Goal: Communication & Community: Answer question/provide support

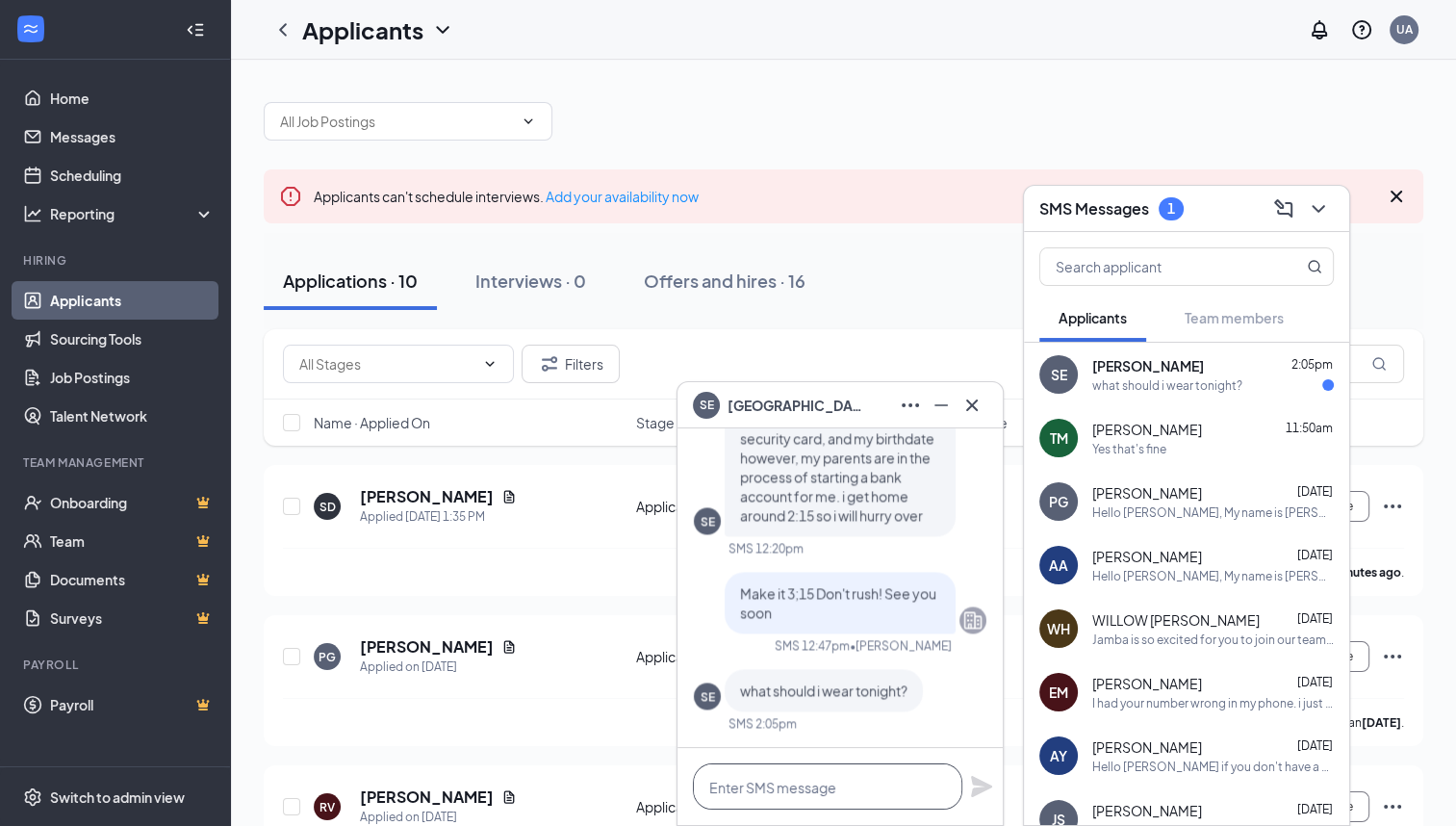
click at [712, 785] on textarea at bounding box center [826, 786] width 269 height 46
type textarea "a"
type textarea "Anything you want"
click at [973, 778] on icon "Plane" at bounding box center [981, 786] width 21 height 21
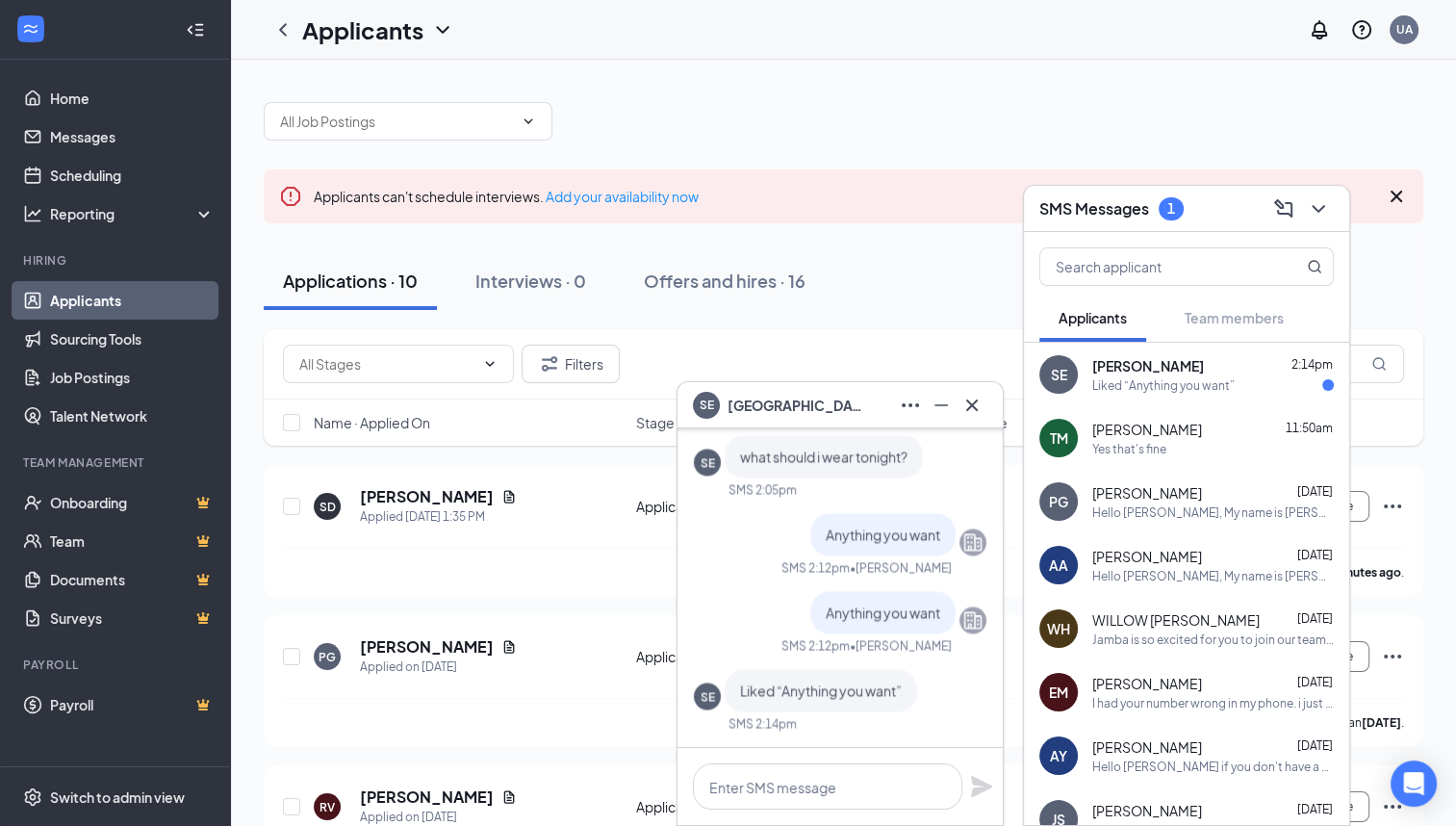
click at [428, 498] on h5 "[PERSON_NAME]" at bounding box center [427, 497] width 133 height 21
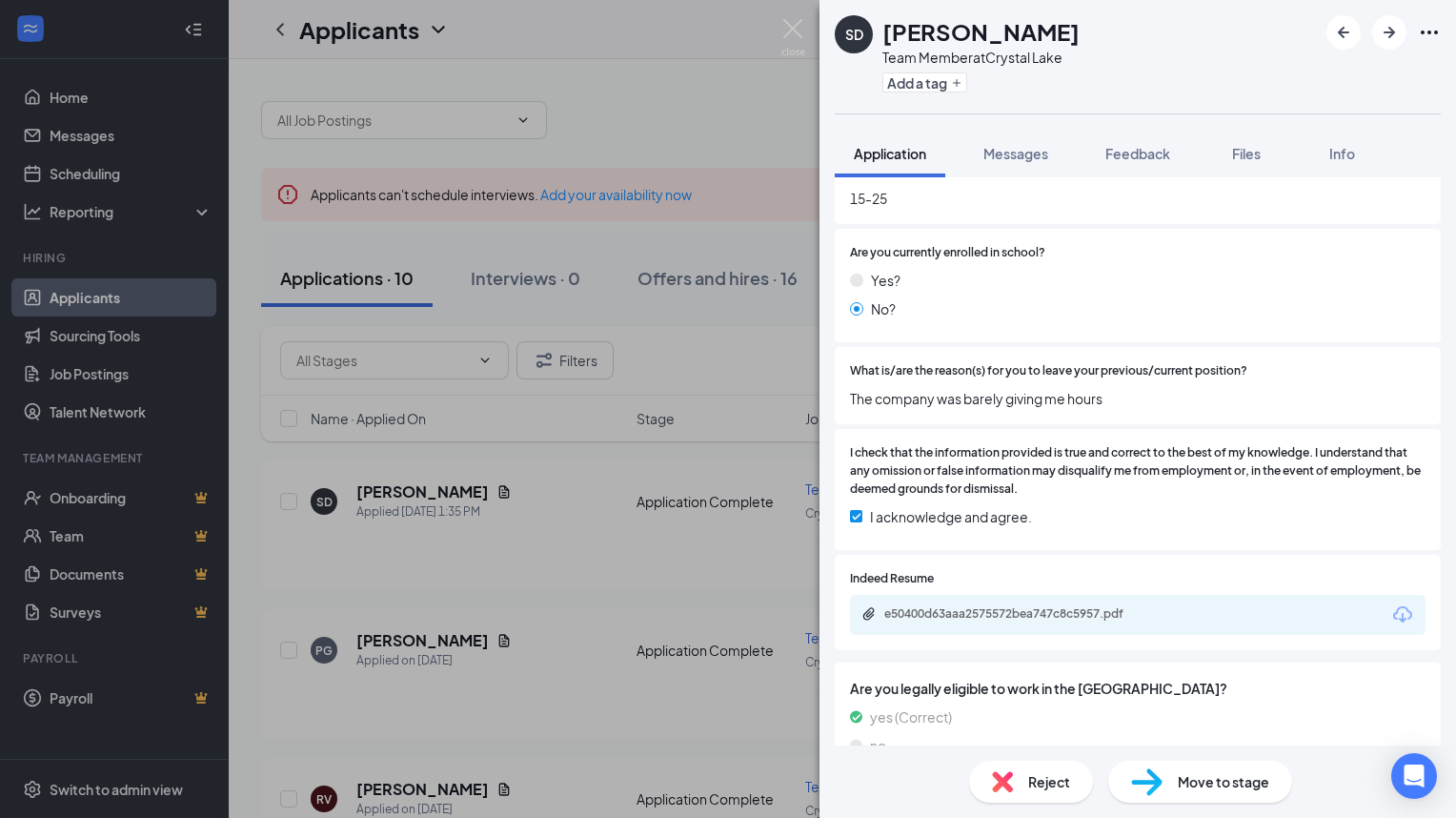
scroll to position [1197, 0]
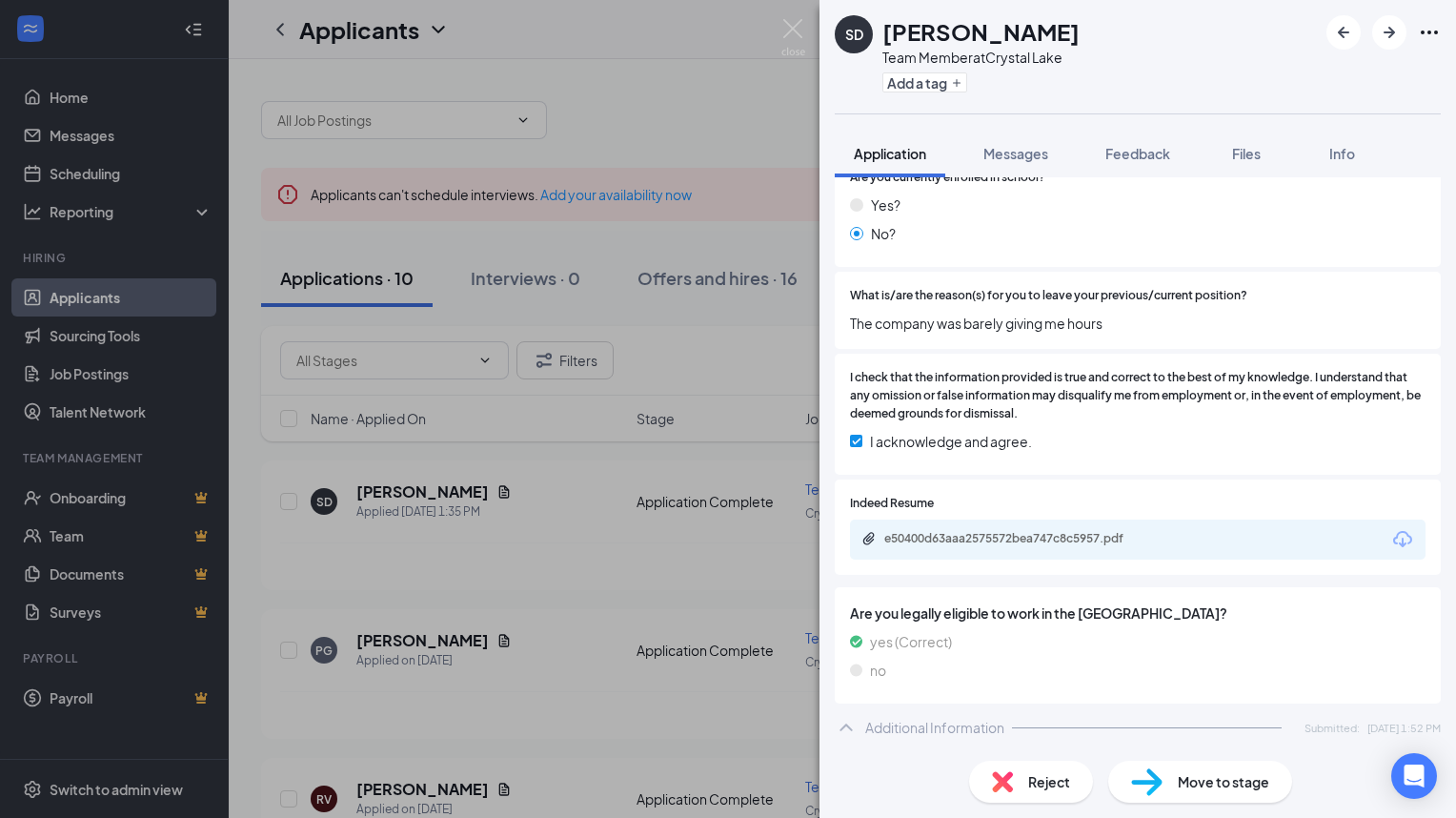
click at [940, 541] on div "e50400d63aaa2575572bea747c8c5957.pdf" at bounding box center [1018, 539] width 267 height 15
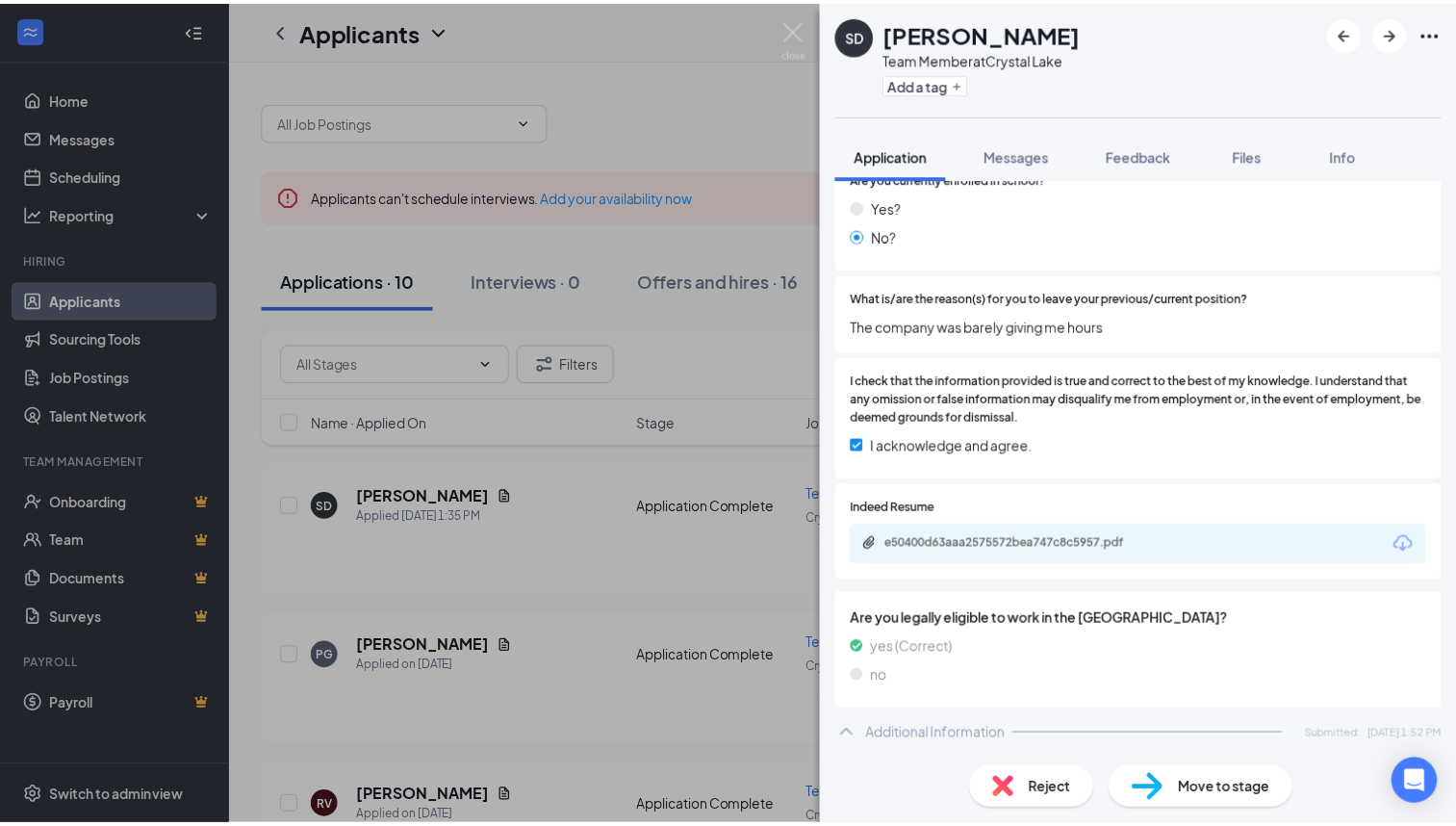
scroll to position [1201, 0]
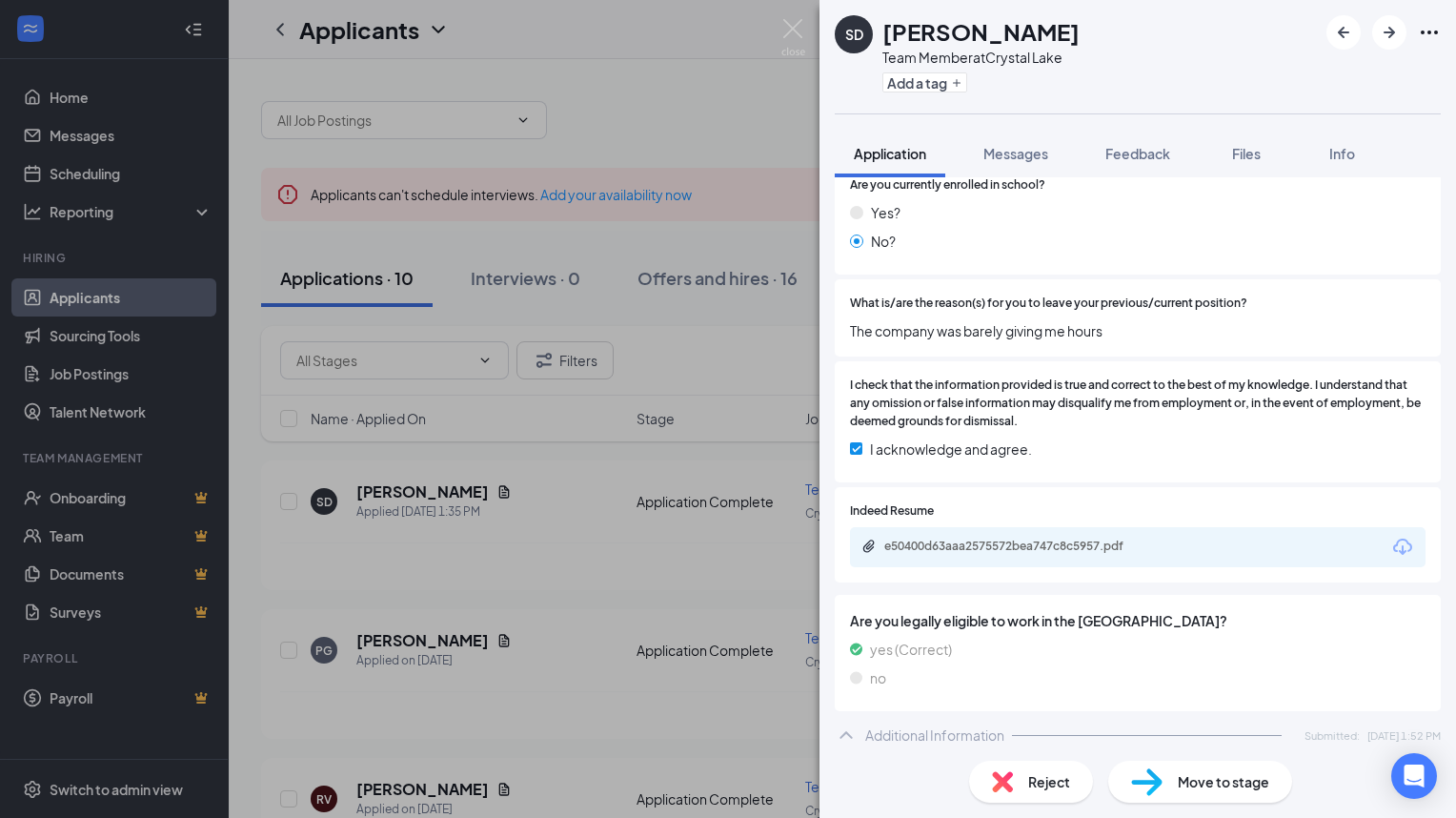
click at [710, 549] on div "SD Summer Danielson Team Member at Crystal Lake Add a tag Application Messages …" at bounding box center [728, 409] width 1456 height 818
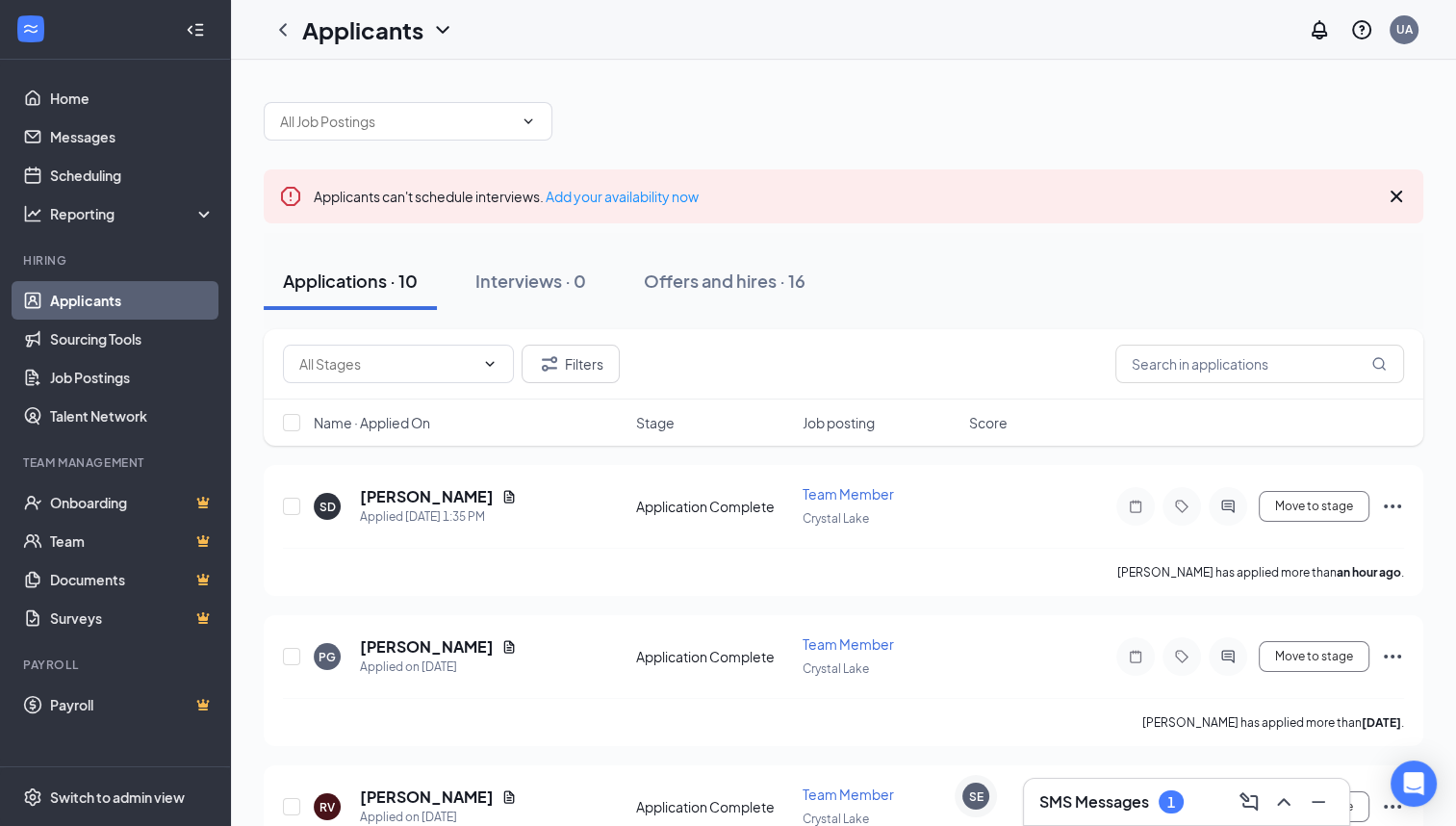
click at [1080, 775] on div "RV Ryan Vette Applied on Sep 2 Application Complete Team Member Crystal Lake Mo…" at bounding box center [843, 831] width 1160 height 131
click at [1085, 797] on h3 "SMS Messages" at bounding box center [1094, 802] width 110 height 21
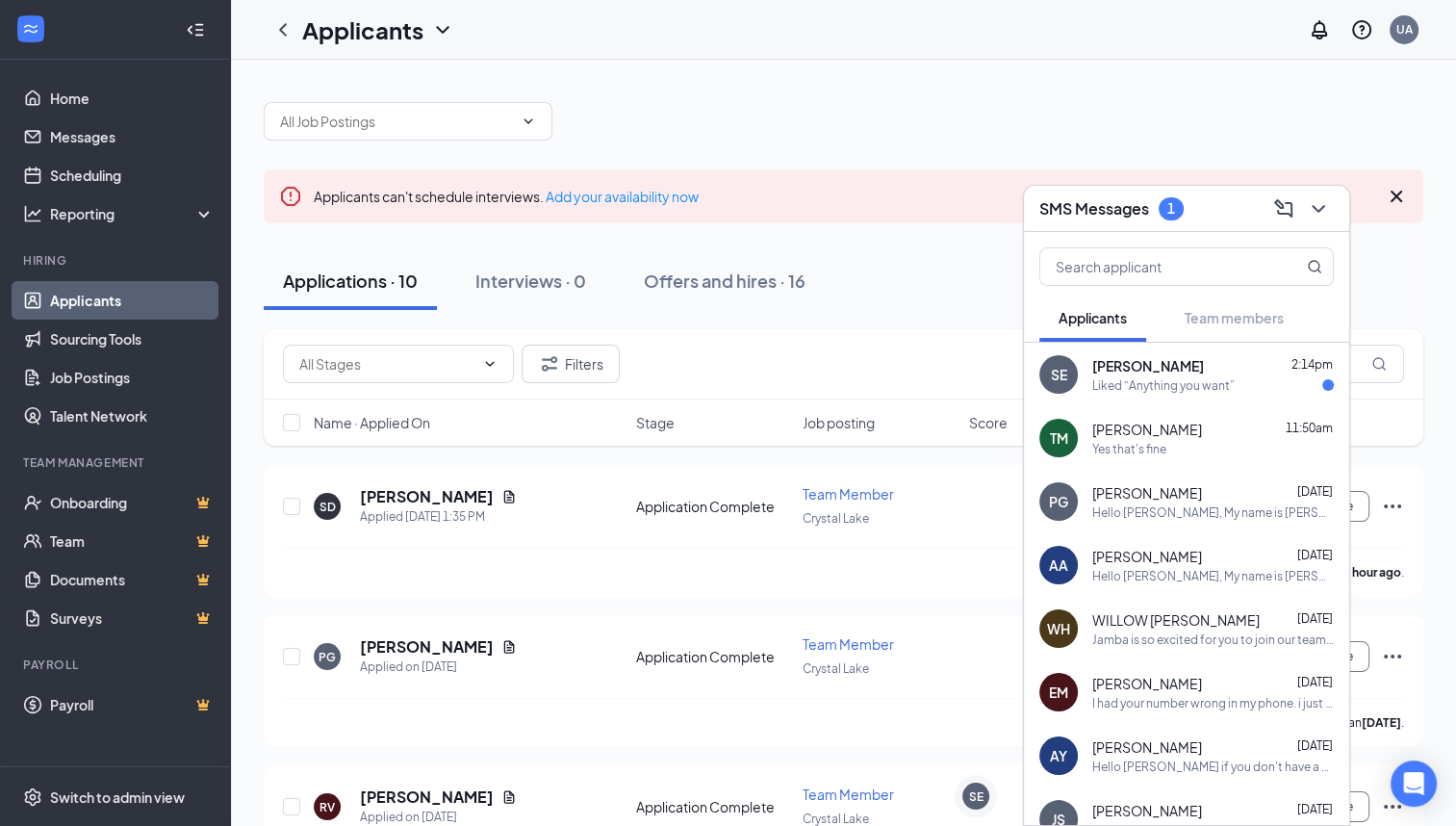
click at [389, 494] on h5 "[PERSON_NAME]" at bounding box center [427, 497] width 133 height 21
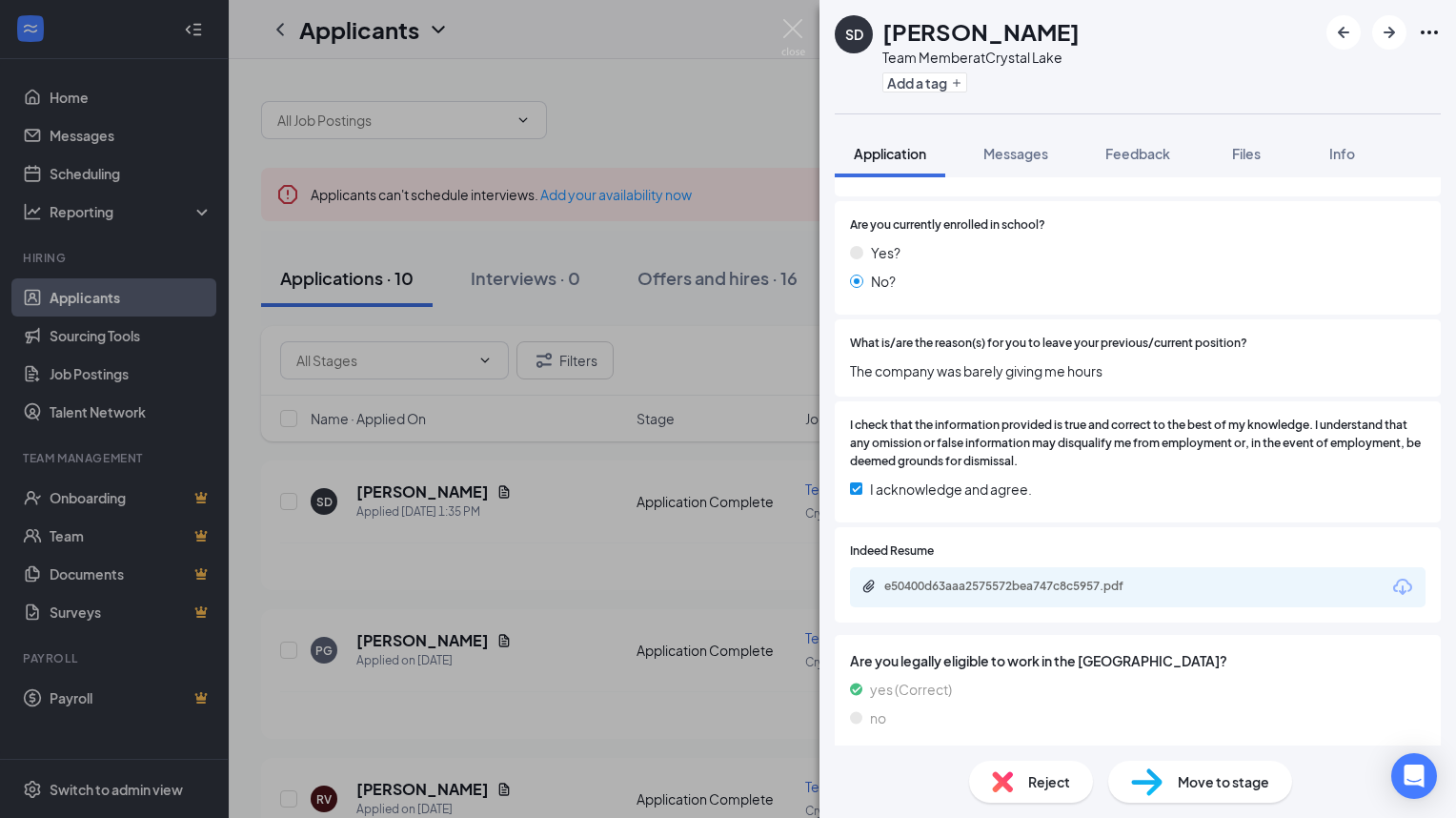
scroll to position [1197, 0]
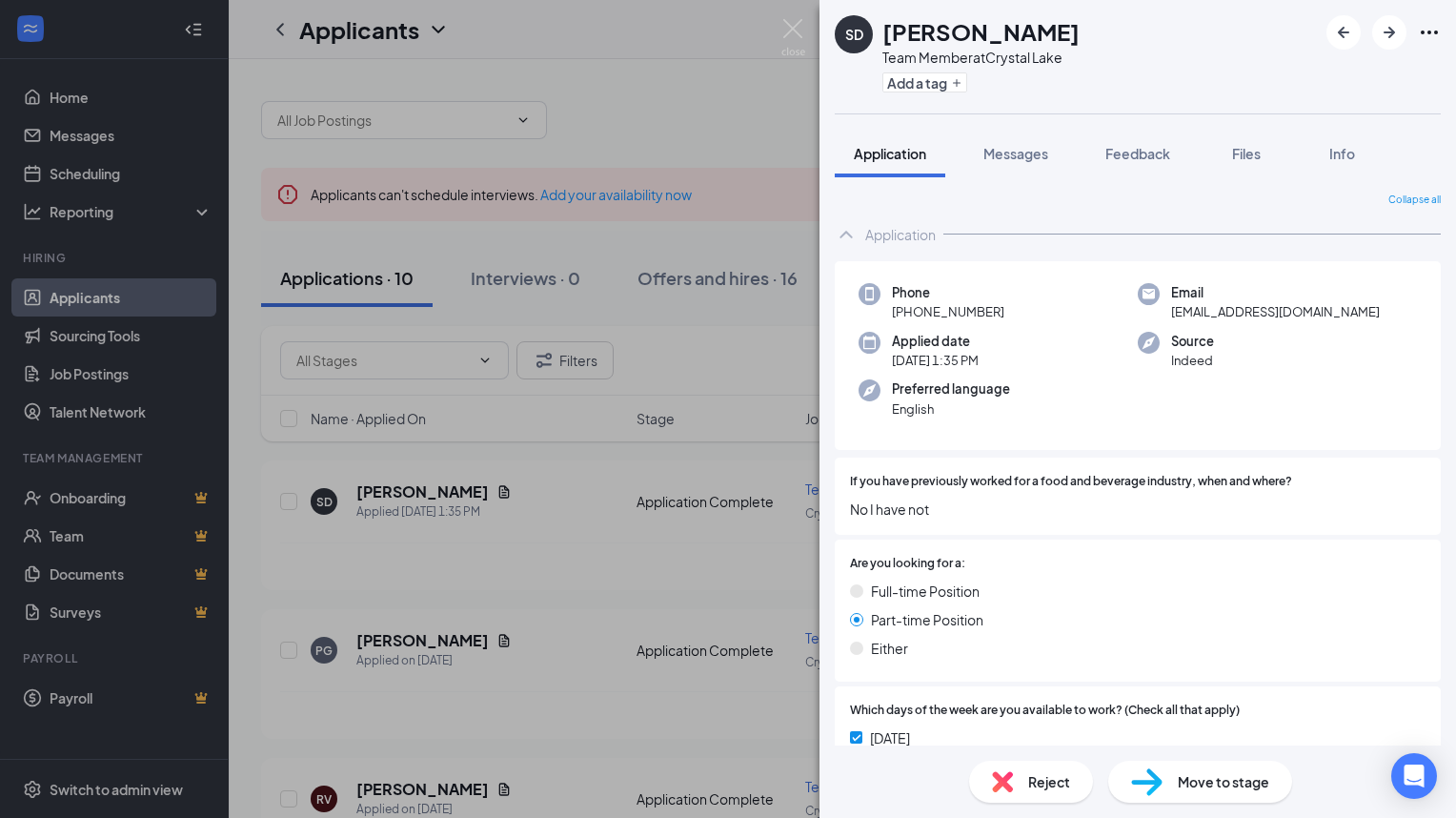
scroll to position [0, 0]
click at [1018, 157] on span "Messages" at bounding box center [1016, 153] width 65 height 17
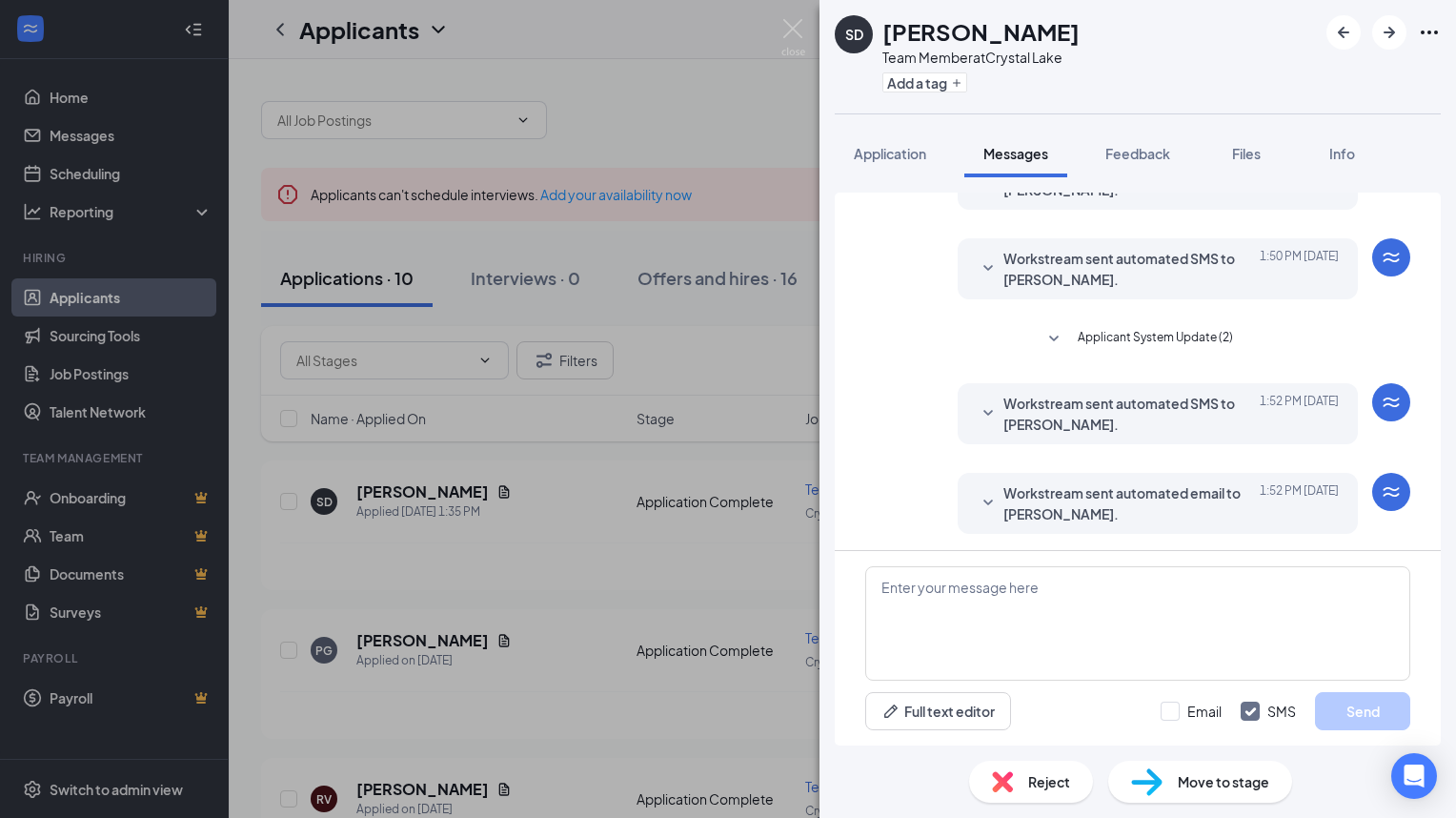
scroll to position [111, 0]
click at [896, 591] on textarea at bounding box center [1138, 624] width 545 height 115
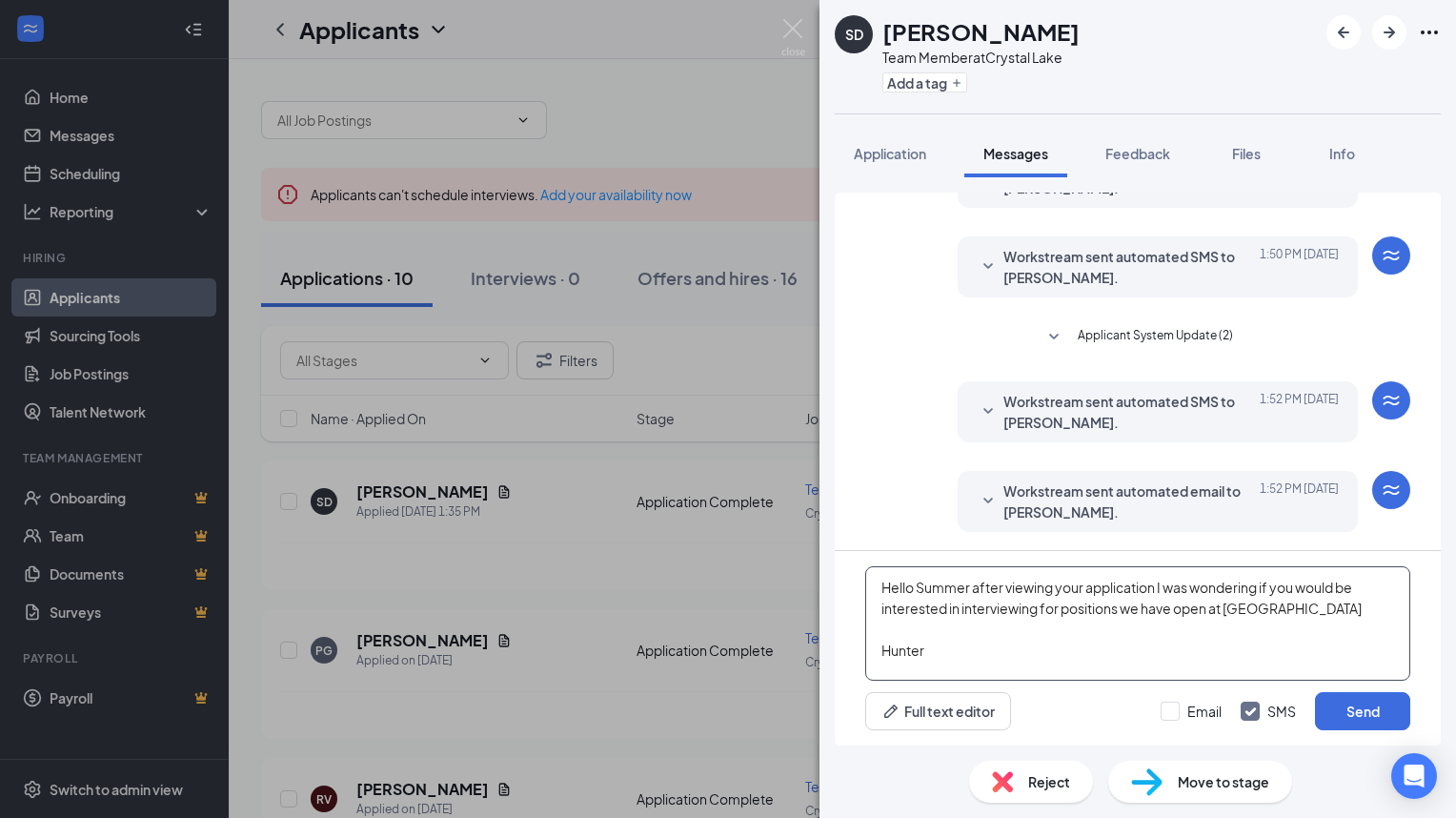
type textarea "Hello Summer after viewing your application I was wondering if you would be int…"
click at [1401, 705] on button "Send" at bounding box center [1363, 711] width 96 height 38
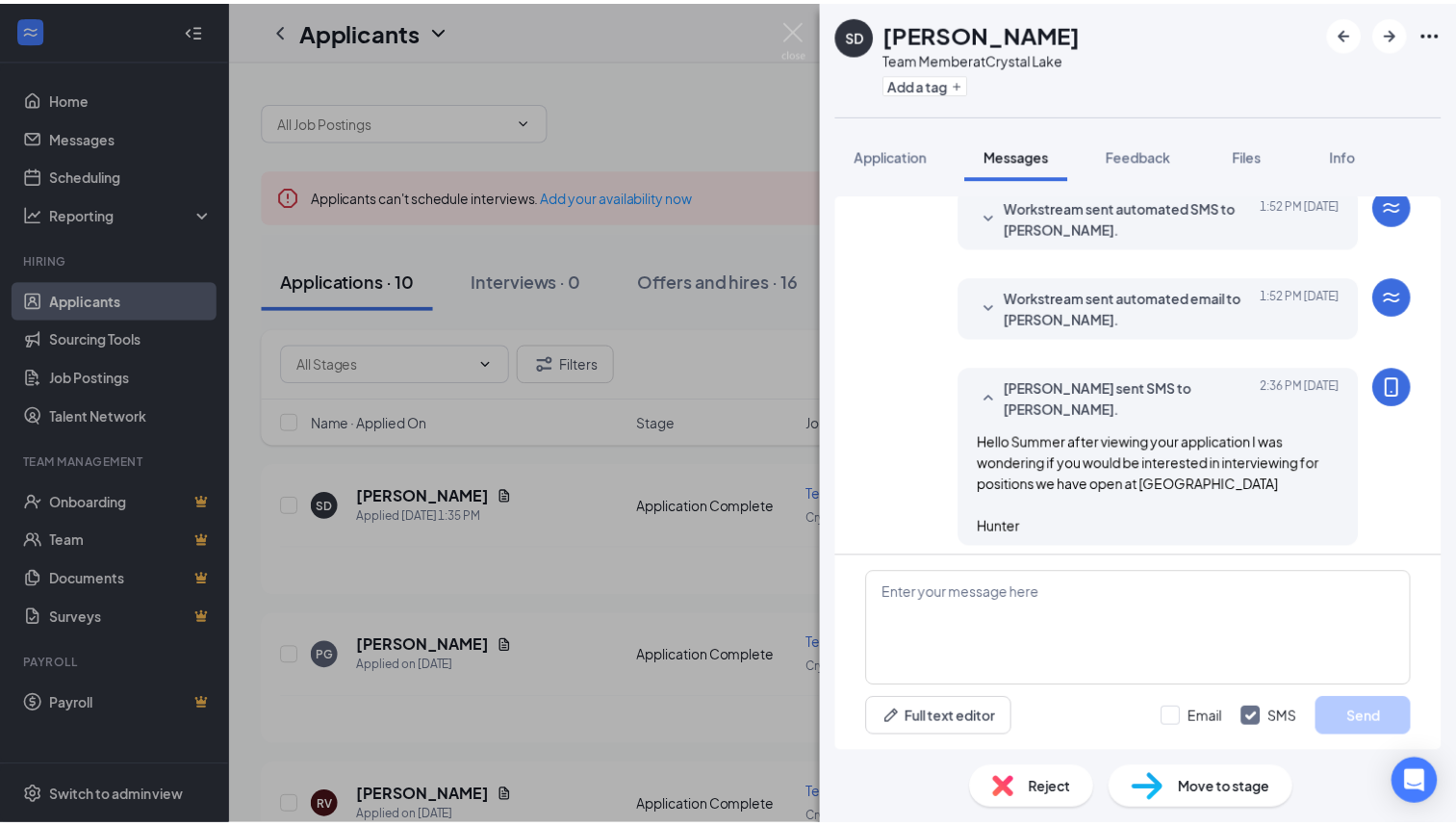
scroll to position [320, 0]
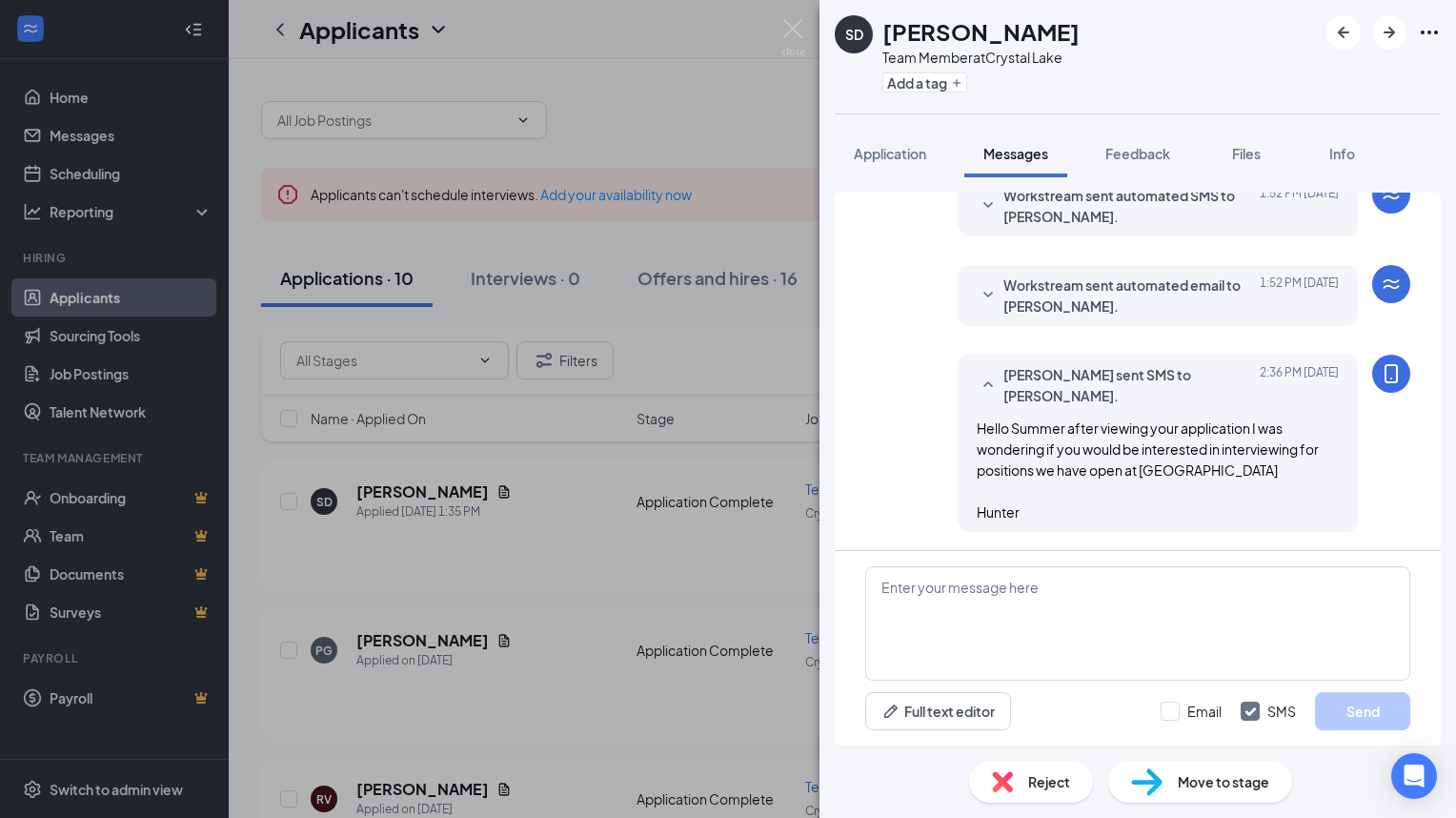
click at [1417, 104] on div "SD Summer Danielson Team Member at Crystal Lake Add a tag" at bounding box center [1138, 56] width 637 height 114
click at [480, 738] on div "SD Summer [PERSON_NAME] Team Member at [GEOGRAPHIC_DATA] Add a tag Application …" at bounding box center [728, 409] width 1456 height 818
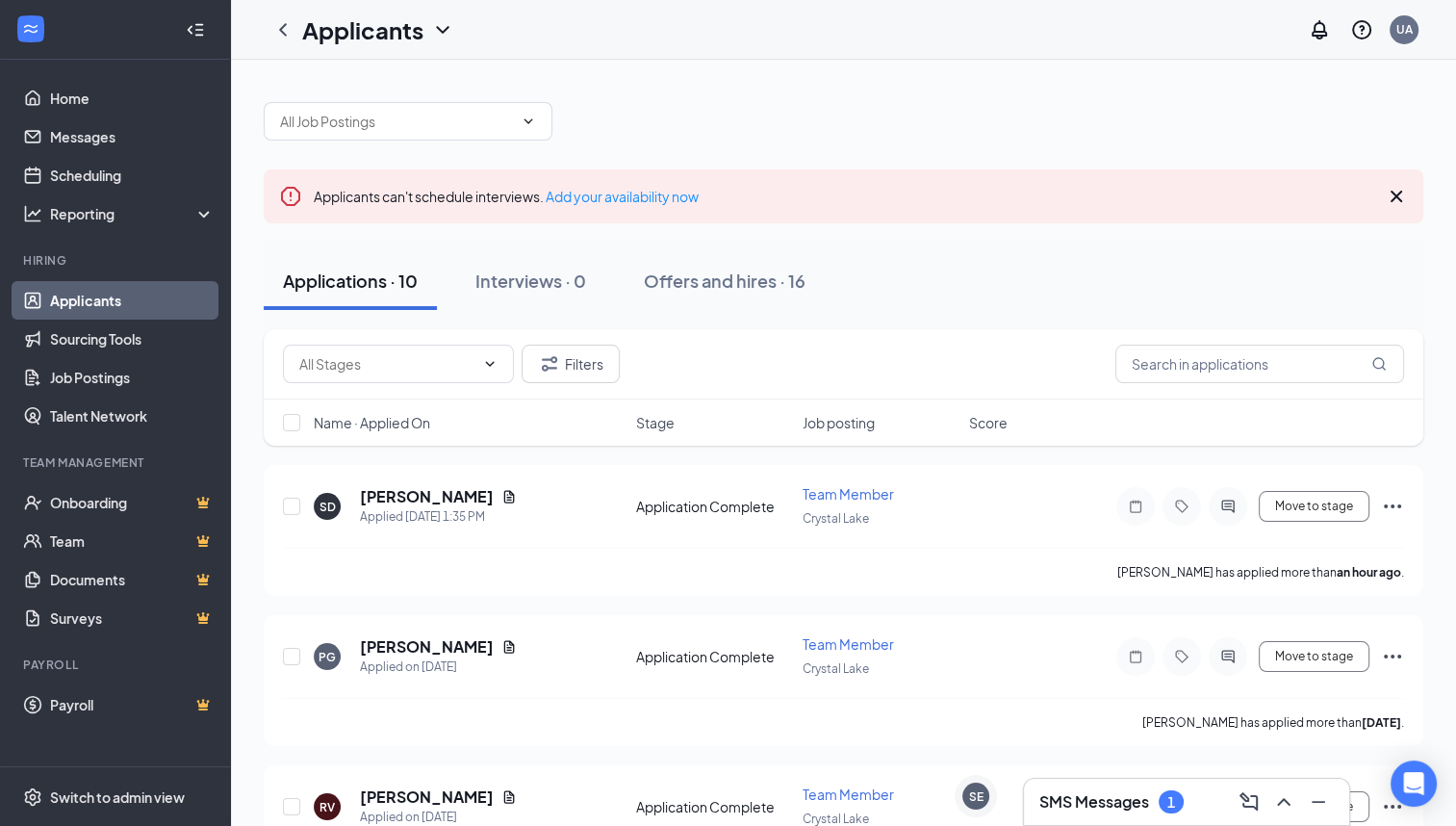
click at [1403, 30] on div "UA" at bounding box center [1404, 29] width 16 height 16
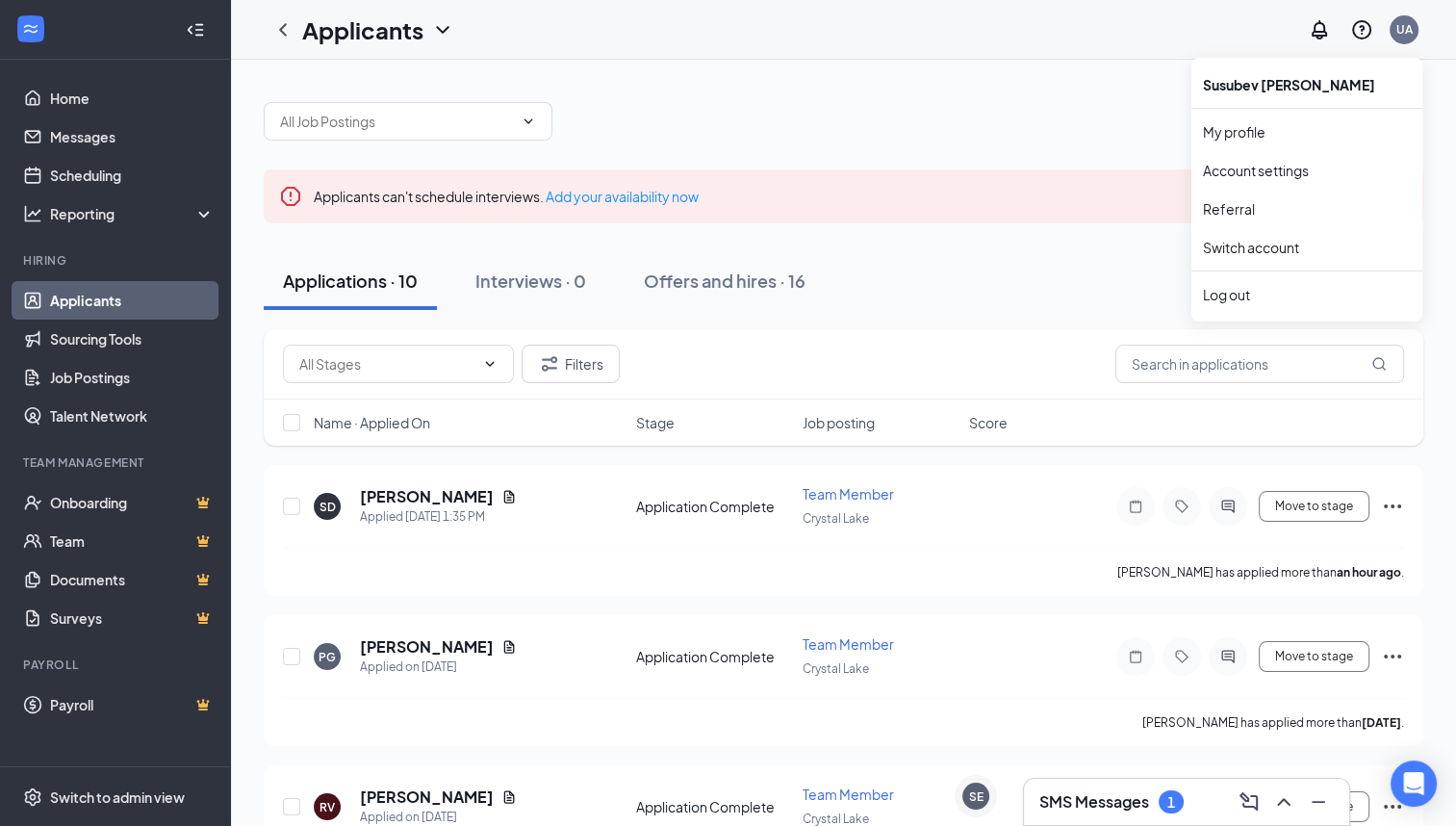
click at [1270, 133] on link "My profile" at bounding box center [1305, 132] width 208 height 19
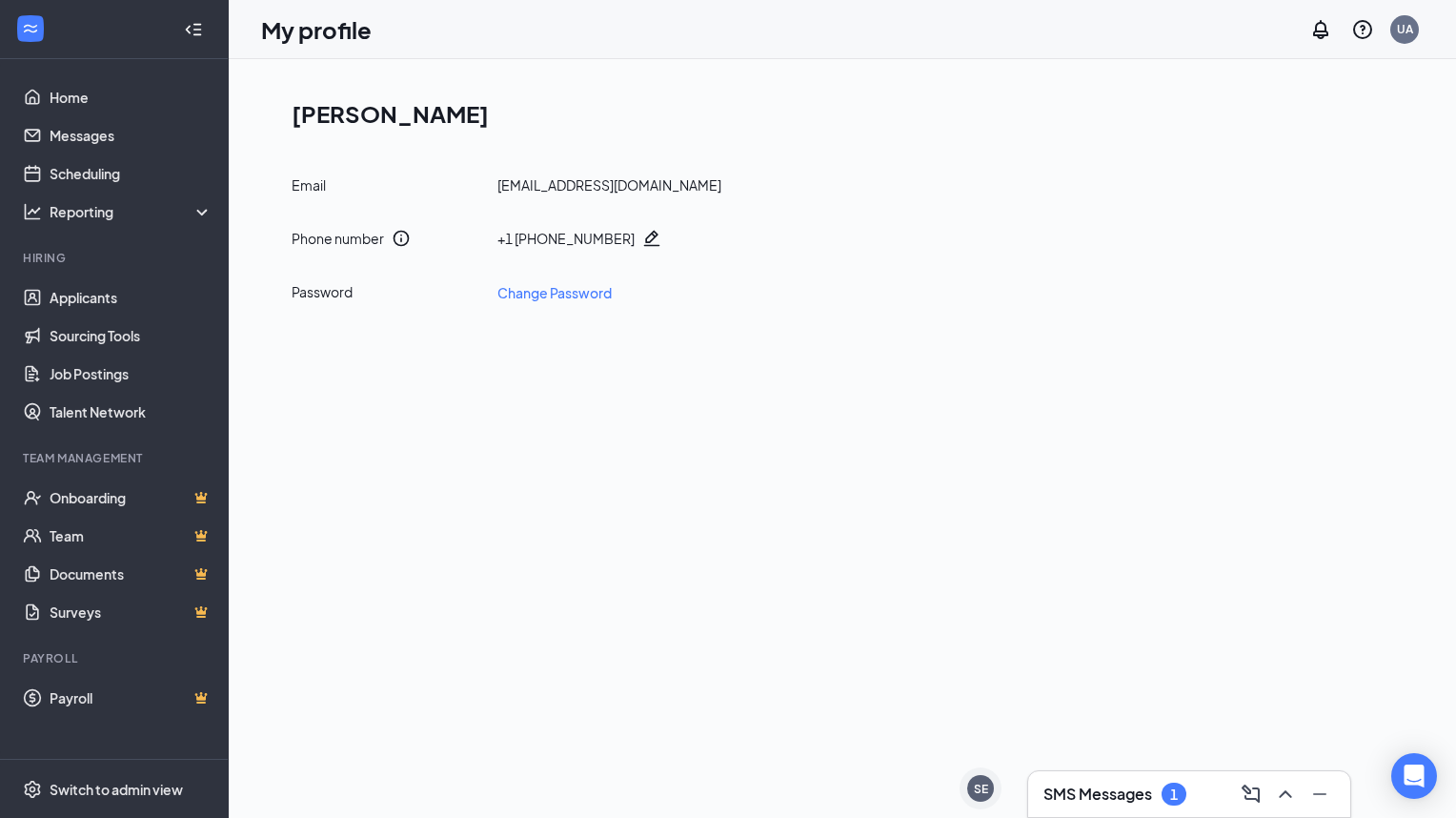
click at [1405, 45] on div "UA" at bounding box center [1405, 30] width 38 height 38
click at [1254, 137] on link "My profile" at bounding box center [1309, 131] width 206 height 19
click at [662, 190] on div "uzzam.ansari3239@gmail.com" at bounding box center [609, 185] width 224 height 19
click at [77, 713] on link "Payroll" at bounding box center [131, 697] width 163 height 38
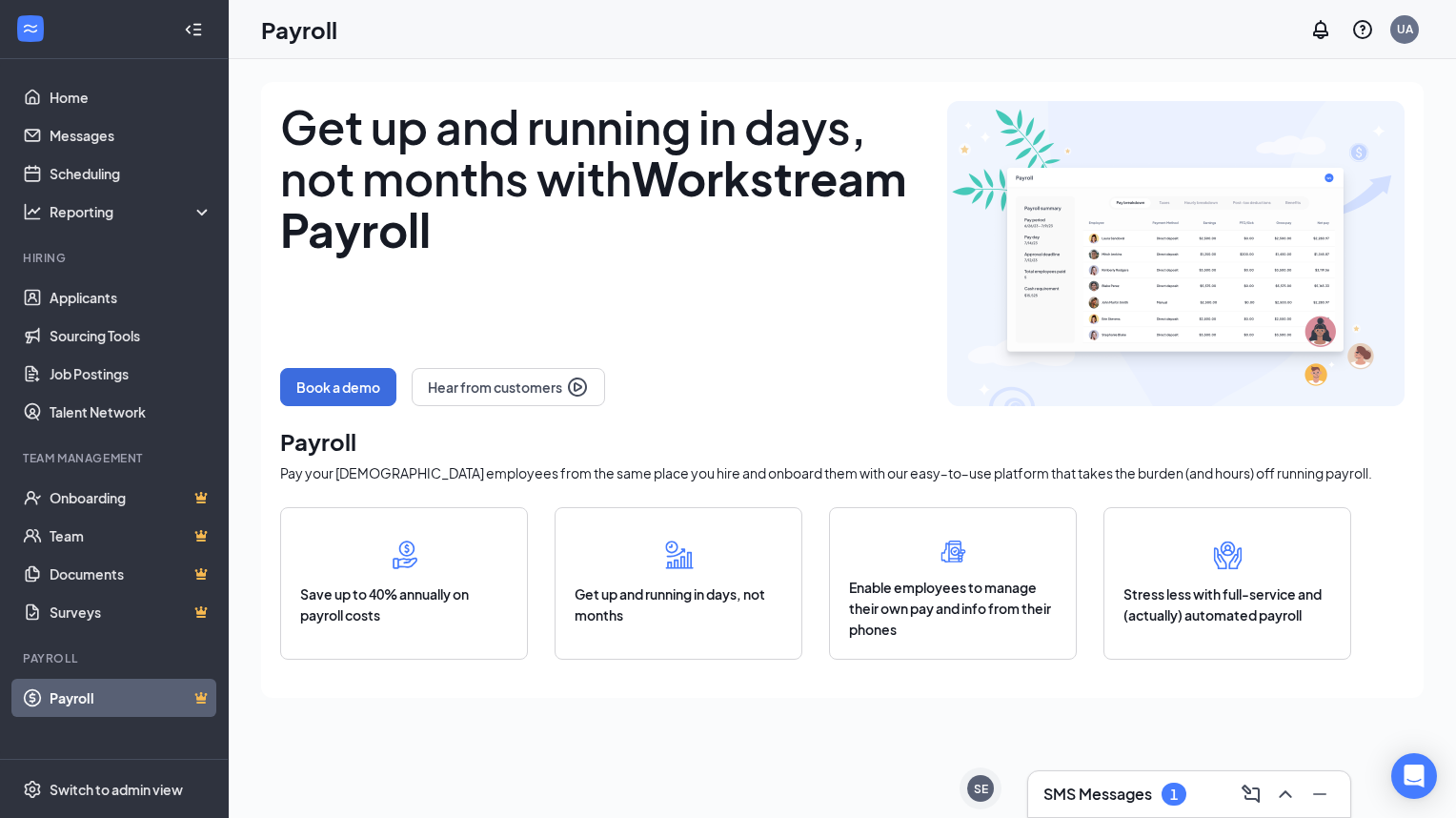
click at [31, 29] on icon "WorkstreamLogo" at bounding box center [31, 29] width 19 height 19
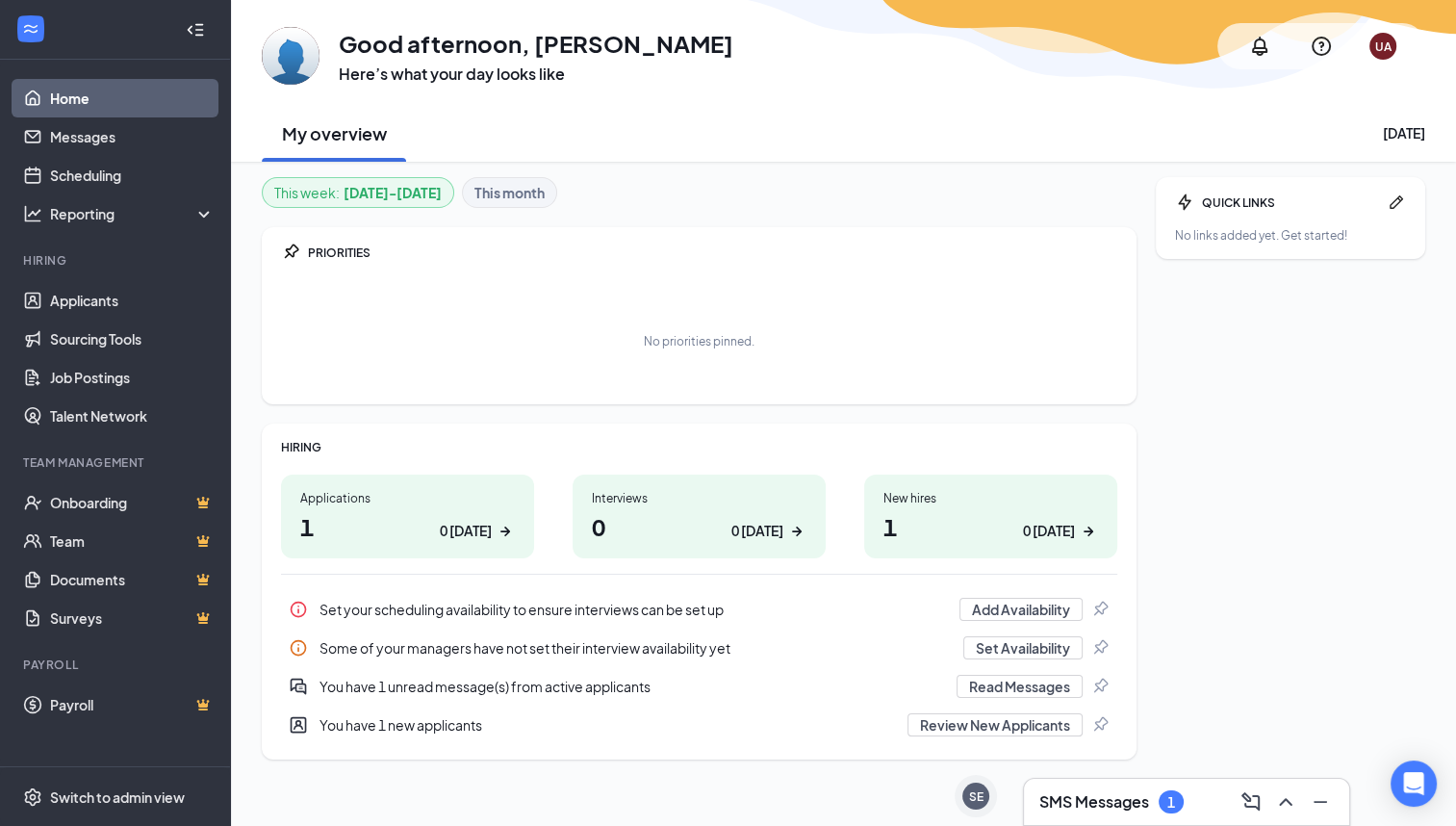
click at [305, 59] on img at bounding box center [291, 56] width 58 height 58
click at [1388, 60] on div "UA" at bounding box center [1383, 46] width 46 height 46
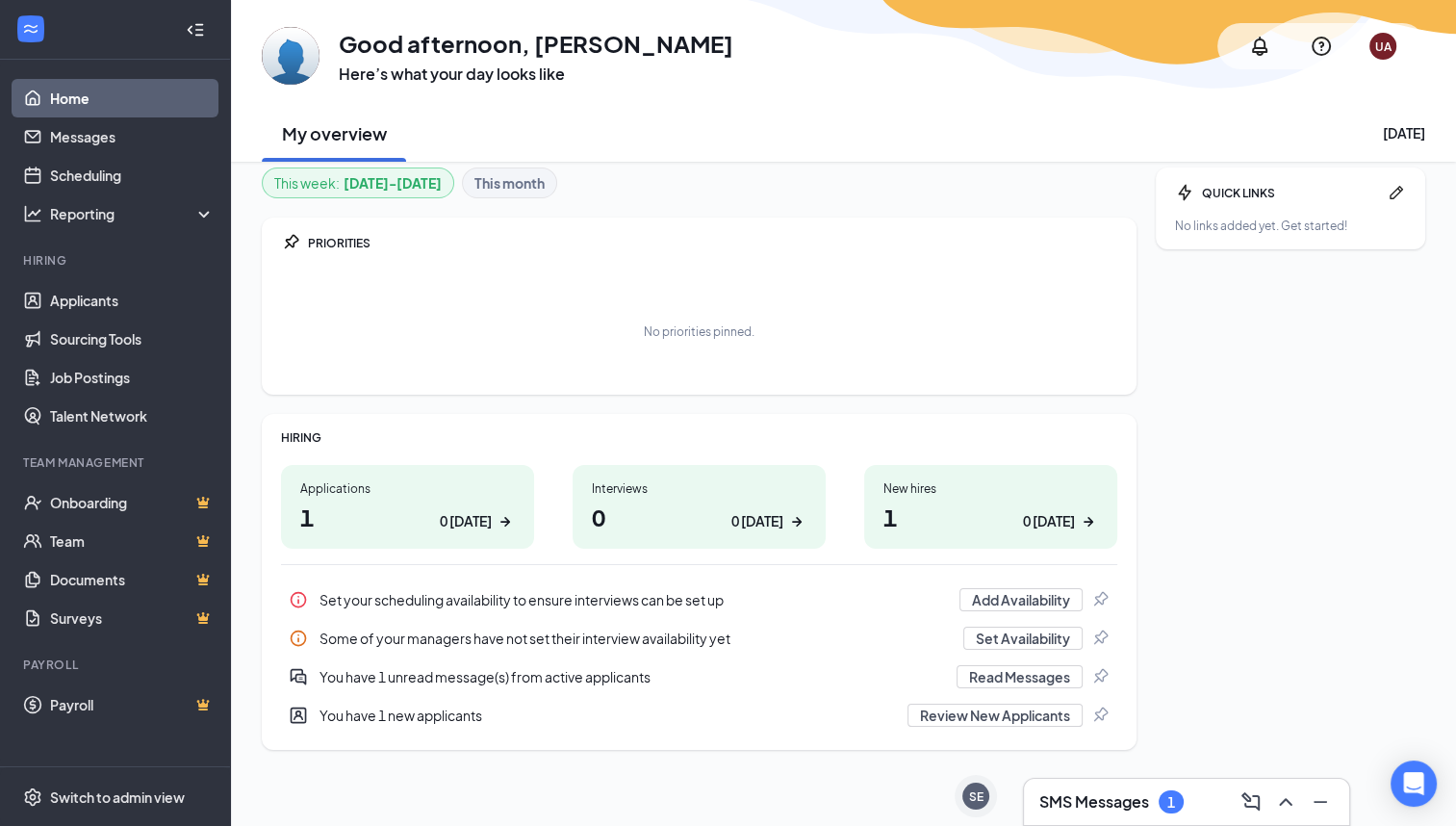
click at [1083, 144] on div "My overview Tuesday, September 16" at bounding box center [843, 133] width 1163 height 58
click at [1393, 52] on div "UA" at bounding box center [1383, 46] width 27 height 27
click at [1298, 183] on link "Account settings" at bounding box center [1289, 192] width 208 height 19
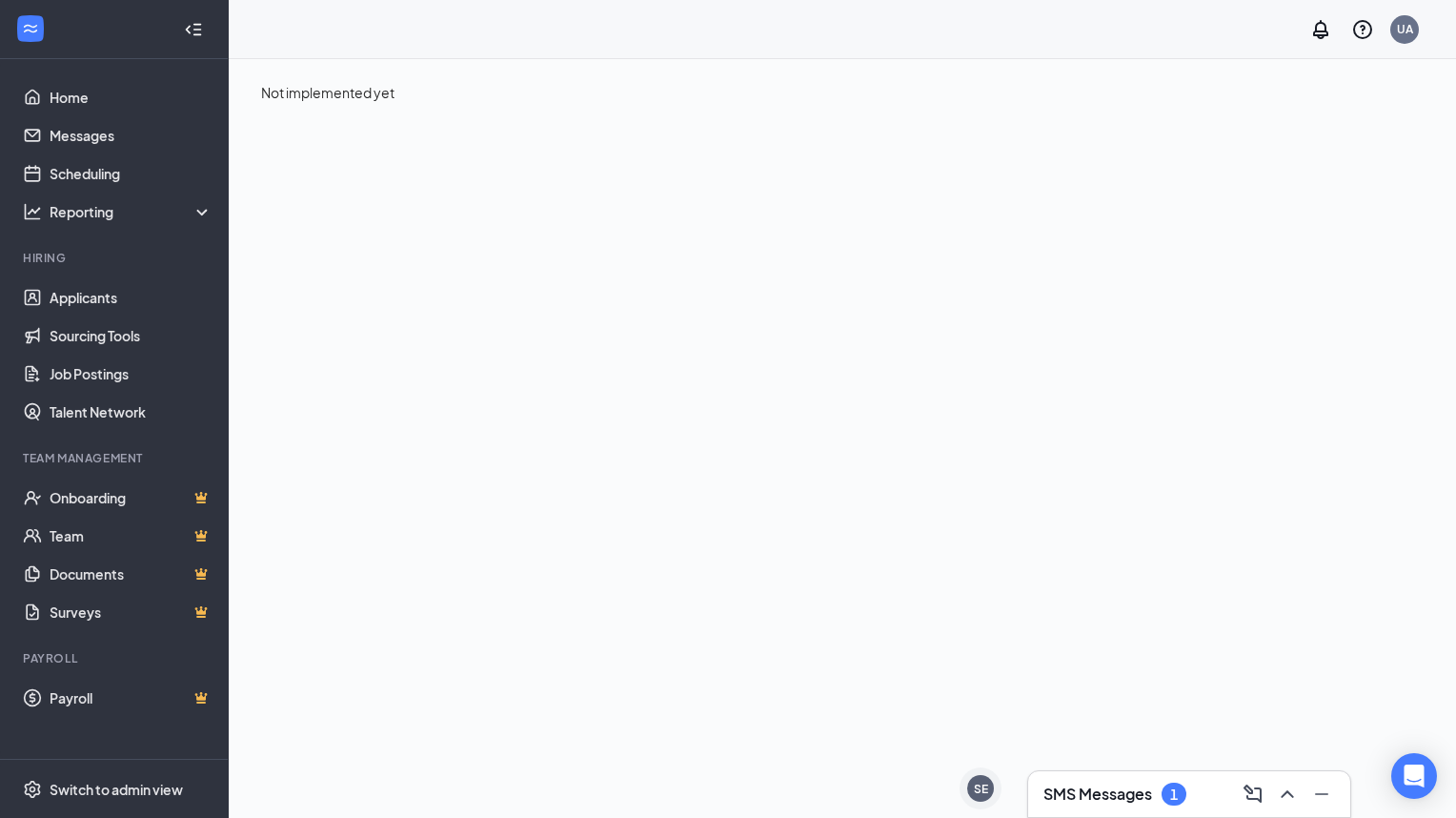
click at [1404, 29] on div "UA" at bounding box center [1405, 29] width 16 height 16
click at [1258, 127] on link "My profile" at bounding box center [1309, 131] width 206 height 19
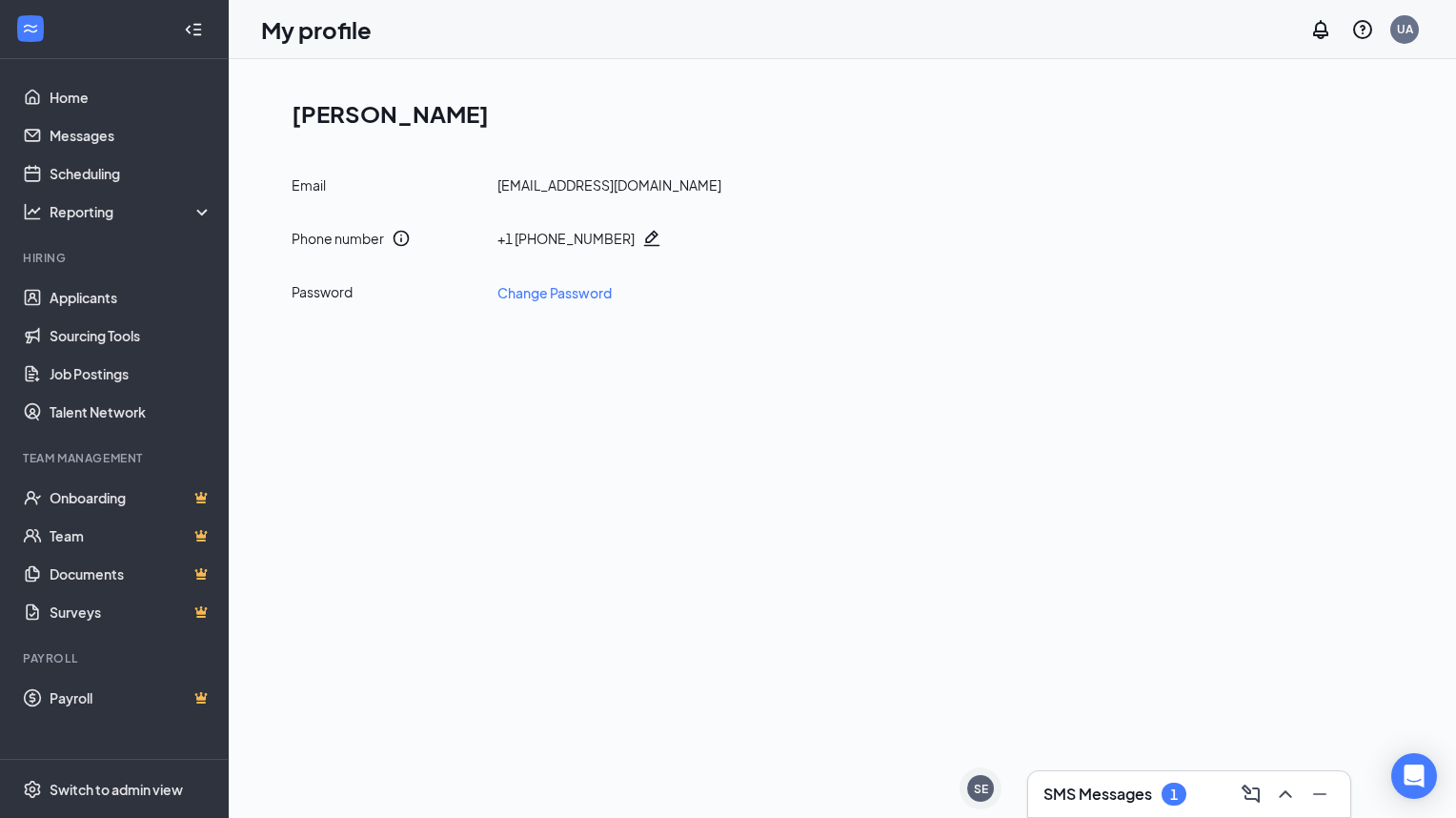
click at [645, 240] on icon "Pencil" at bounding box center [652, 238] width 16 height 16
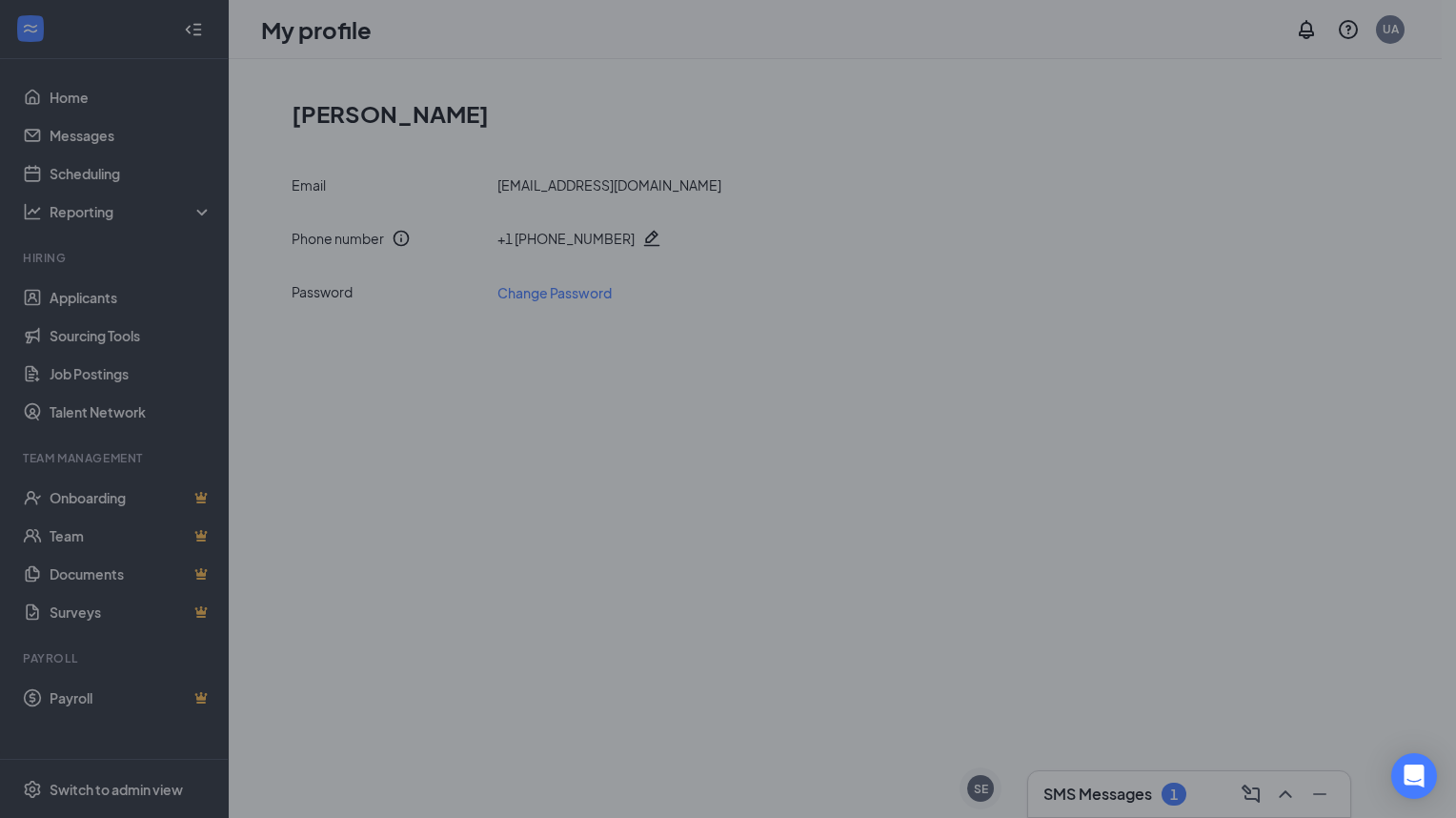
type input "[PHONE_NUMBER]"
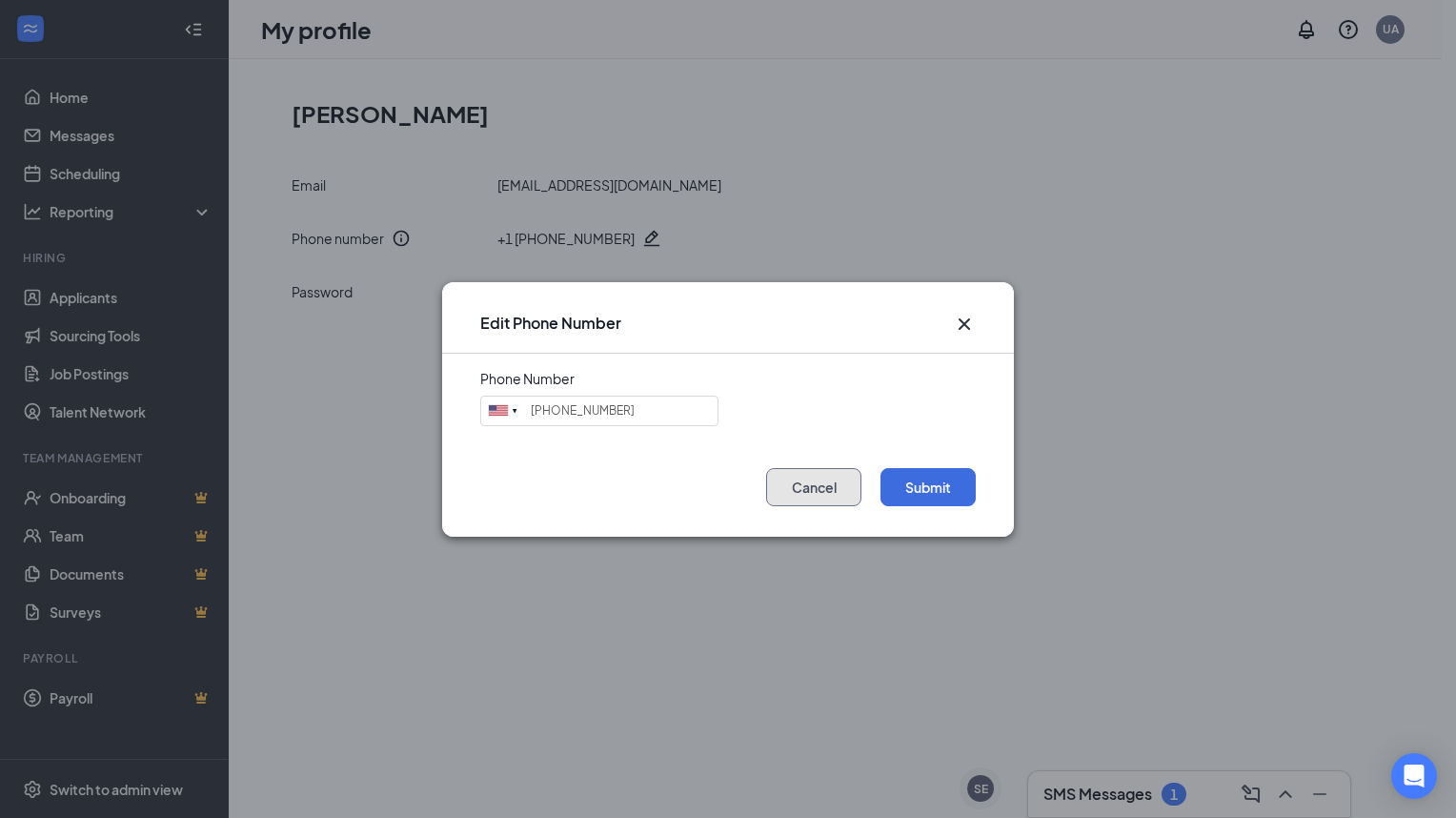
click at [808, 486] on button "Cancel" at bounding box center [814, 487] width 96 height 38
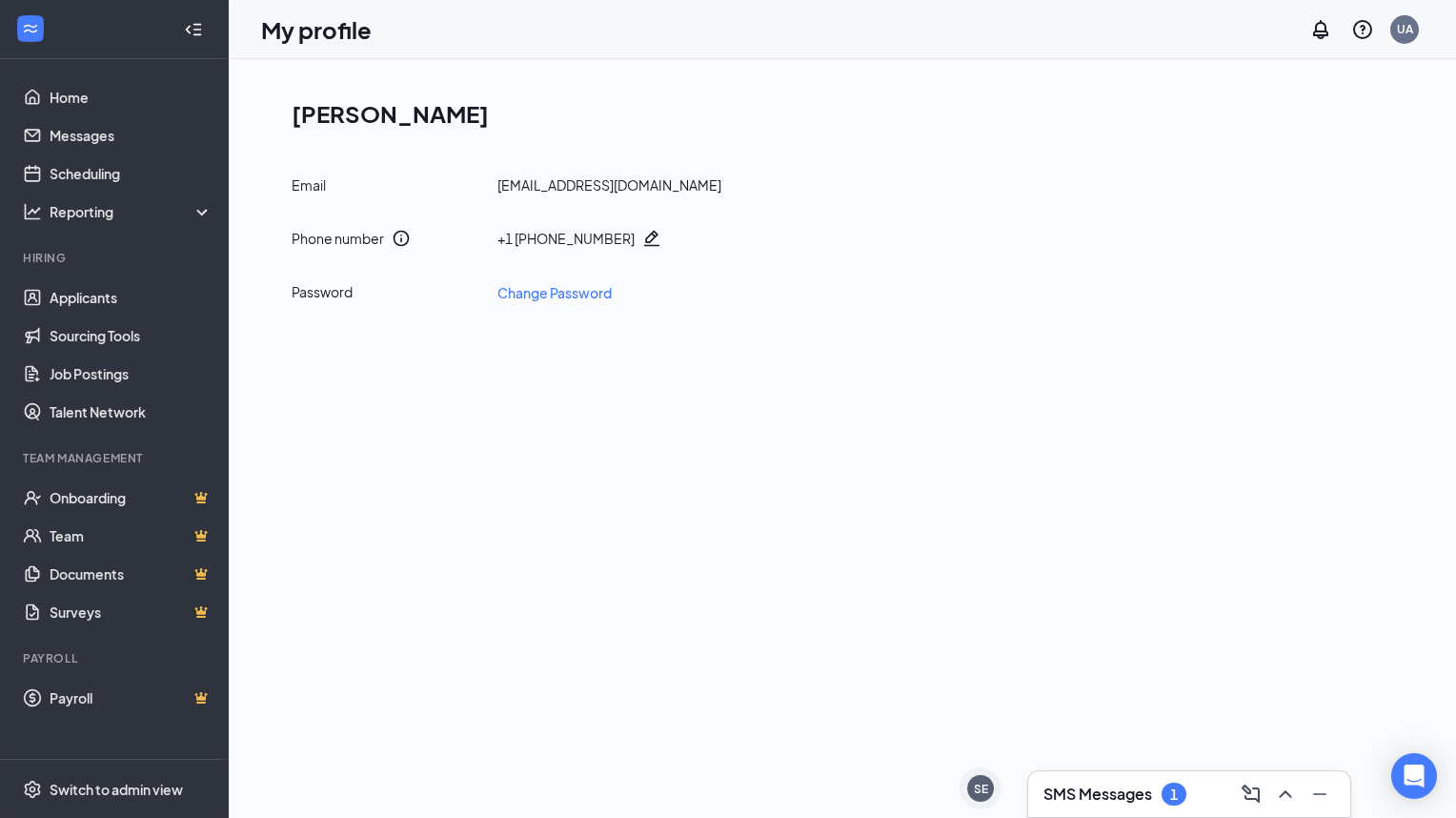
click at [551, 292] on link "Change Password" at bounding box center [555, 293] width 115 height 21
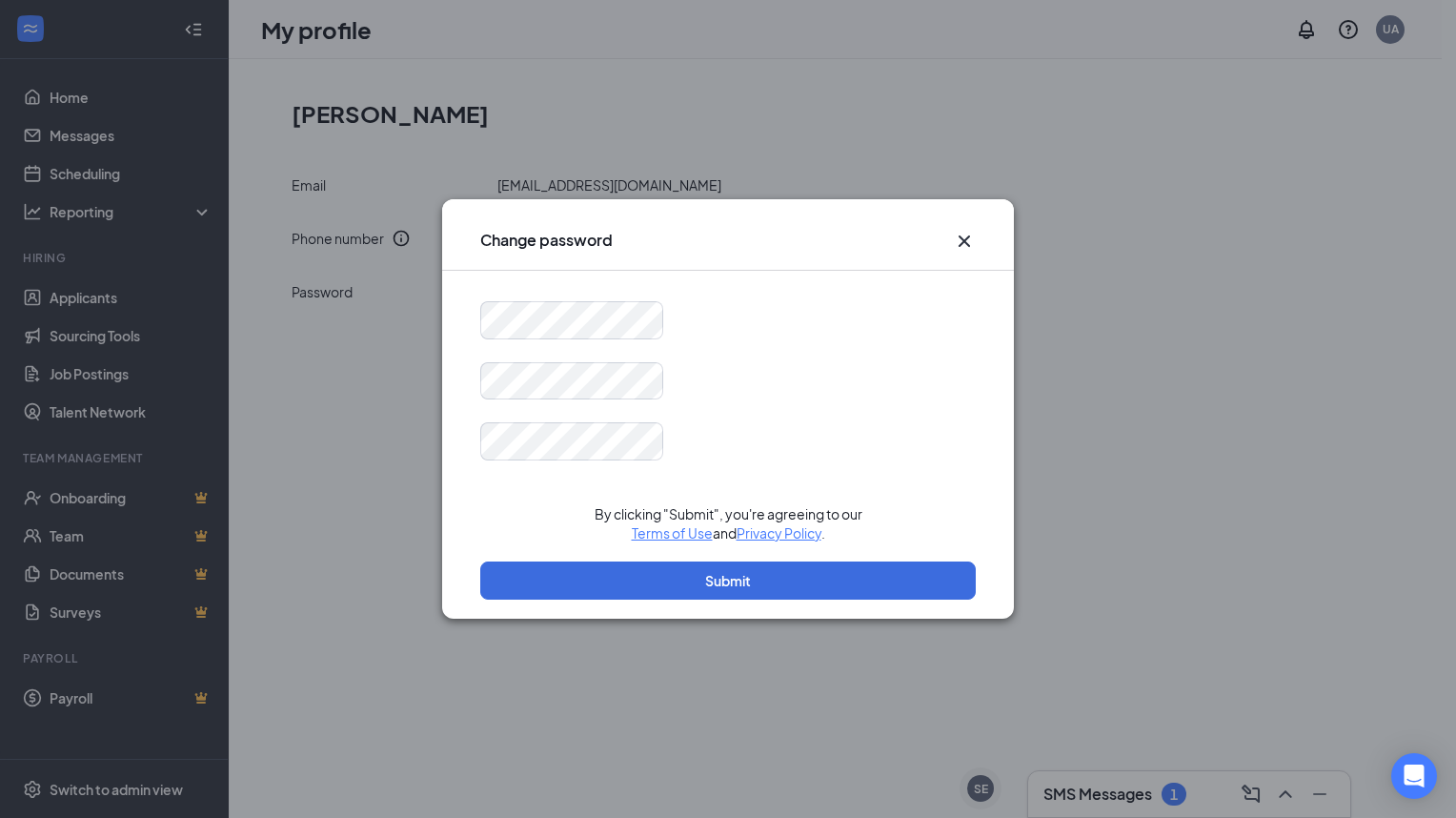
click at [967, 236] on icon "Cross" at bounding box center [964, 241] width 23 height 23
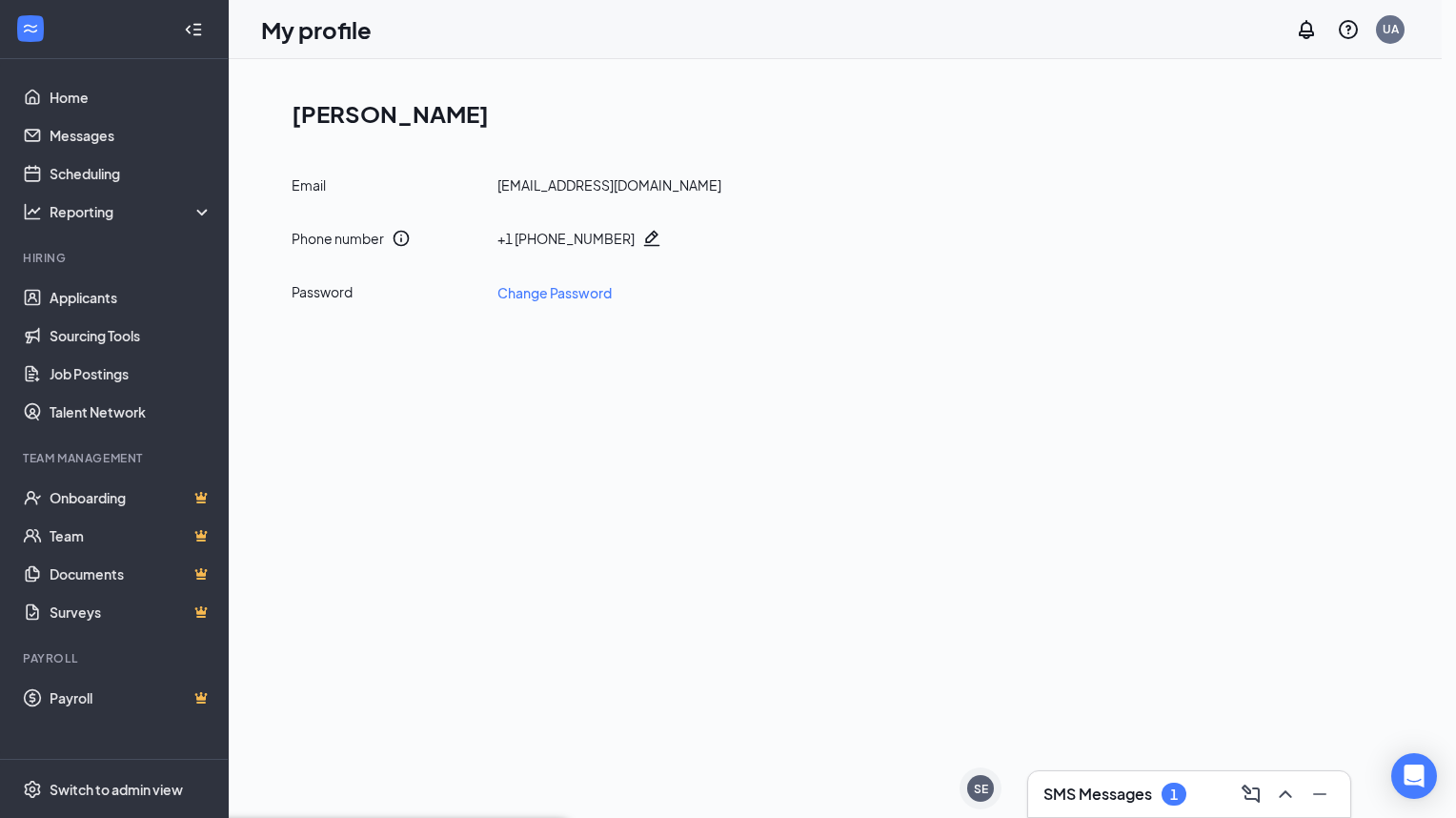
click at [973, 244] on div "Phone number + 1 (630) 827-3239" at bounding box center [843, 238] width 1103 height 19
click at [1370, 42] on div at bounding box center [1363, 30] width 38 height 38
click at [1232, 135] on link "Help center" at bounding box center [1268, 131] width 206 height 19
click at [86, 149] on link "Messages" at bounding box center [131, 136] width 163 height 38
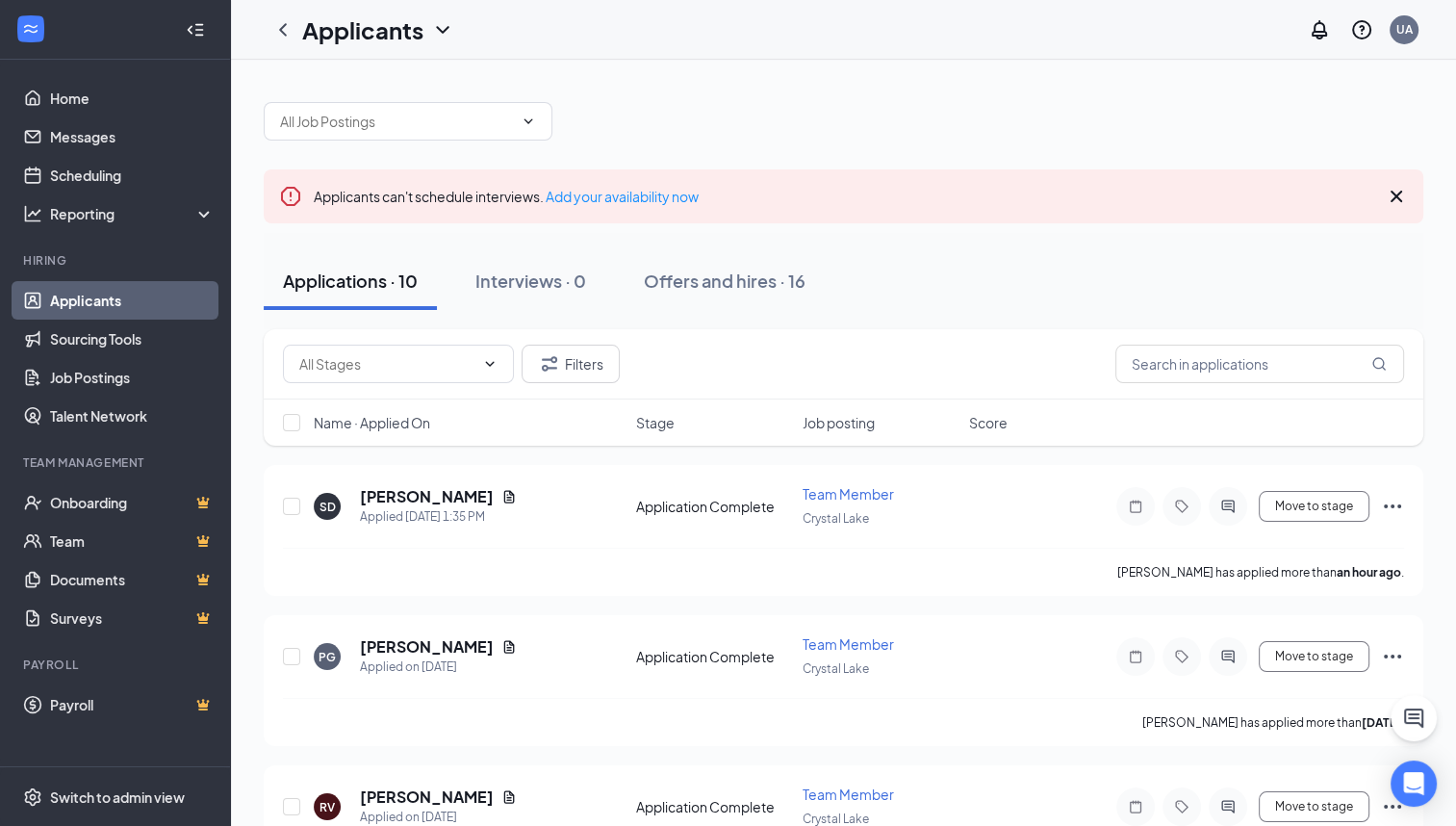
click at [404, 652] on h5 "[PERSON_NAME]" at bounding box center [427, 647] width 133 height 21
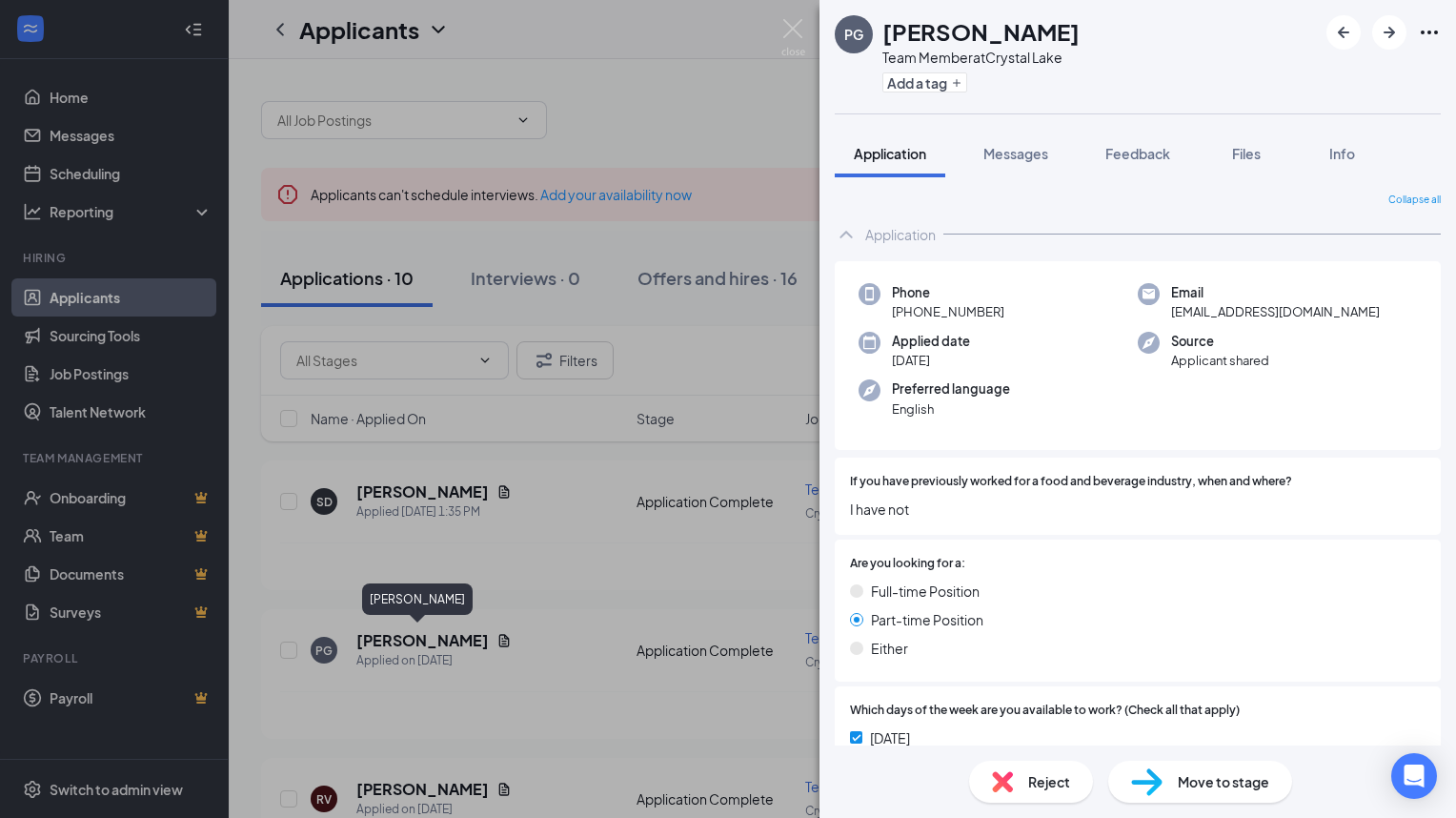
click at [1031, 785] on span "Reject" at bounding box center [1049, 782] width 42 height 21
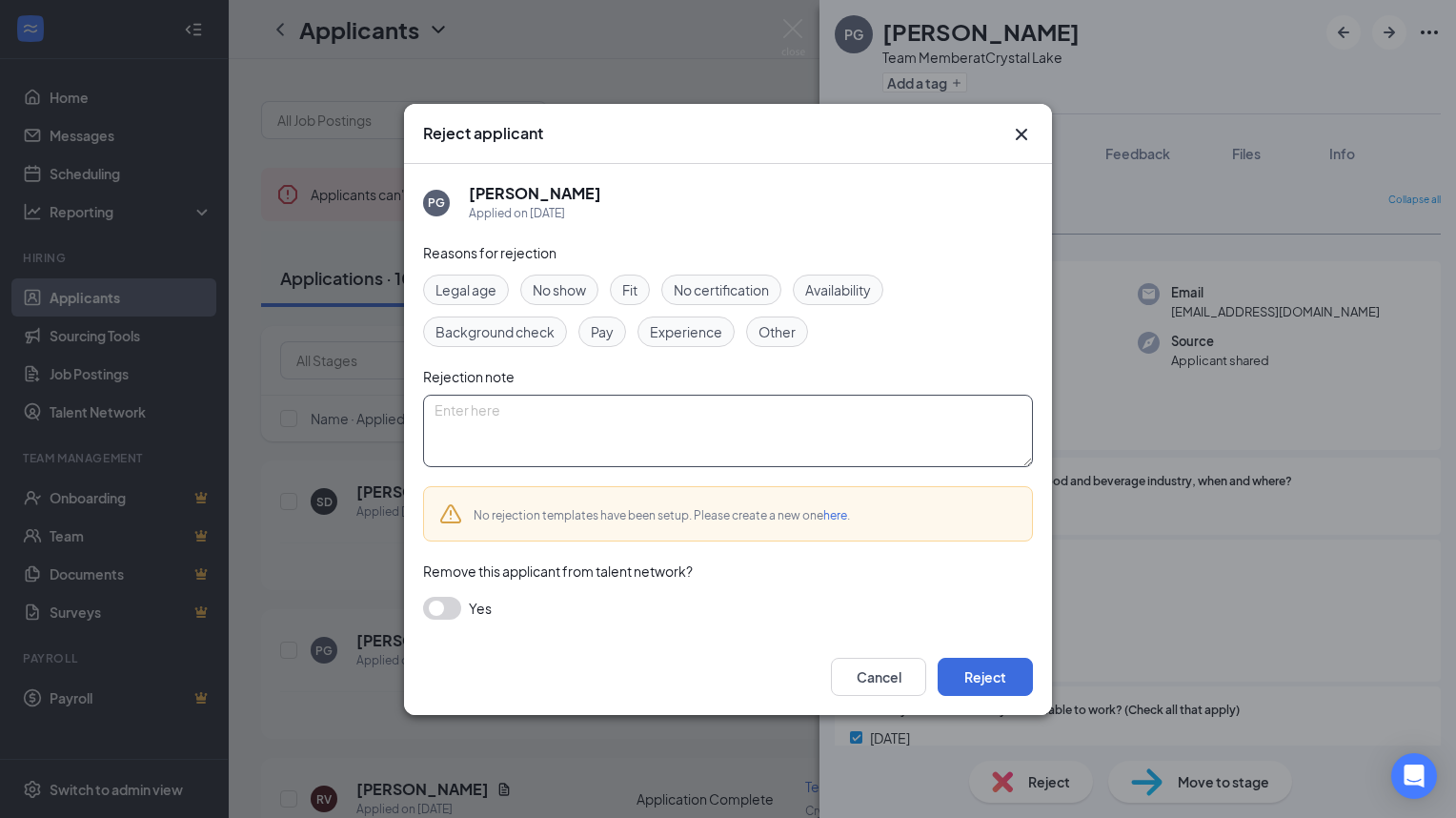
click at [470, 415] on textarea at bounding box center [728, 431] width 610 height 73
type textarea "Did respond to interview request"
click at [980, 682] on button "Reject" at bounding box center [985, 677] width 96 height 38
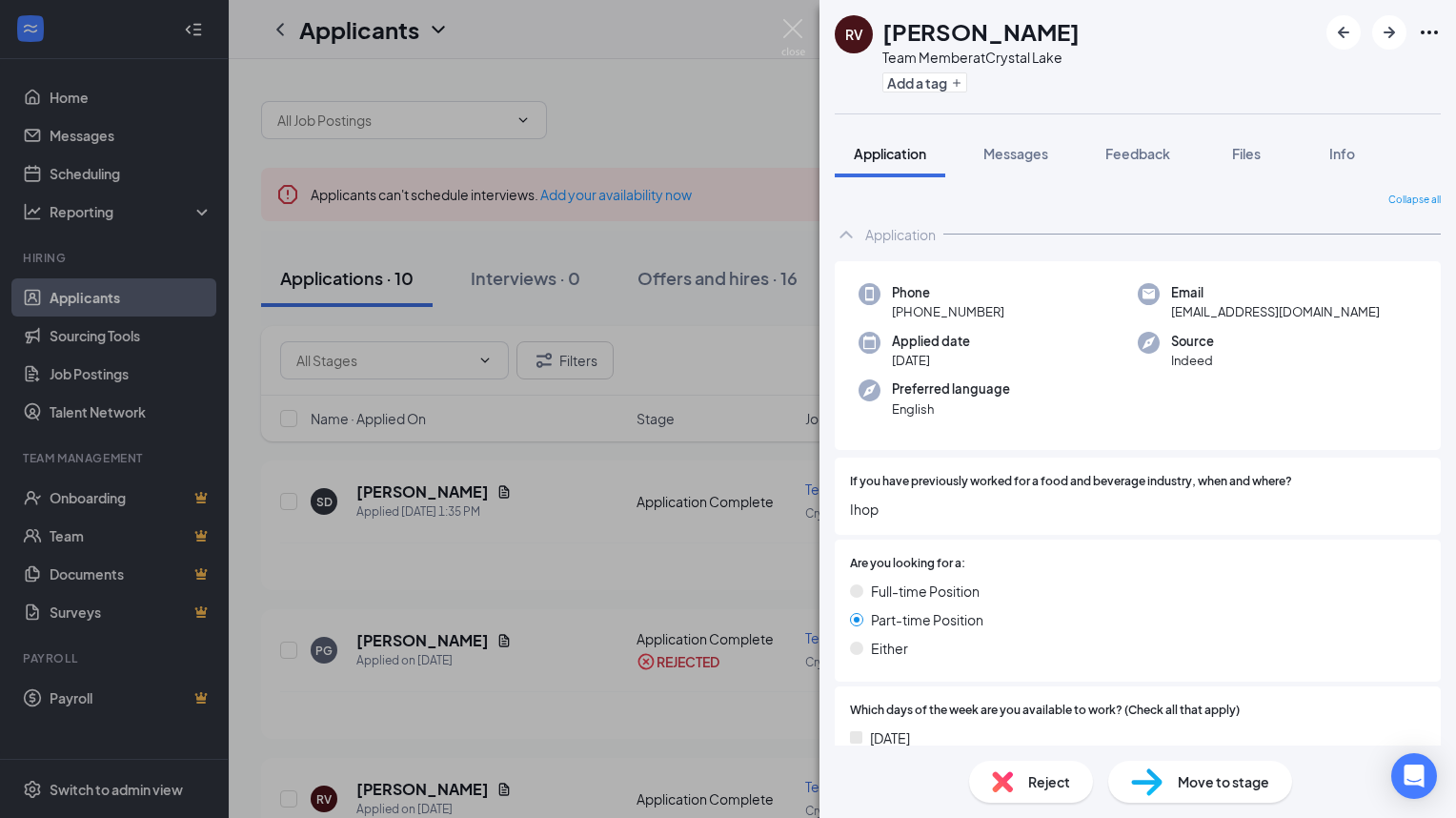
click at [430, 493] on div "RV [PERSON_NAME] Team Member at [GEOGRAPHIC_DATA] Add a tag Application Message…" at bounding box center [728, 409] width 1456 height 818
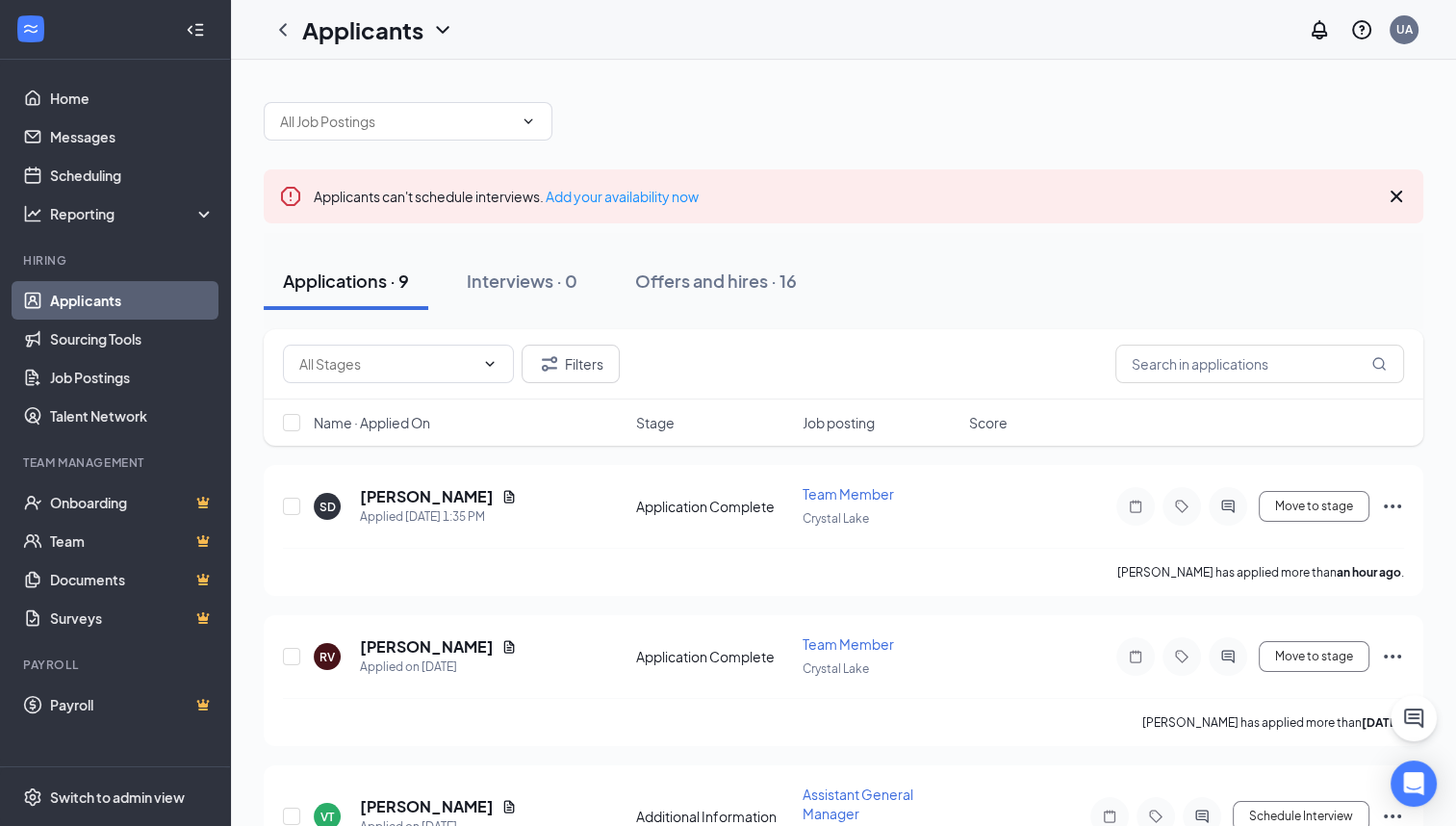
click at [446, 502] on h5 "[PERSON_NAME]" at bounding box center [427, 497] width 133 height 21
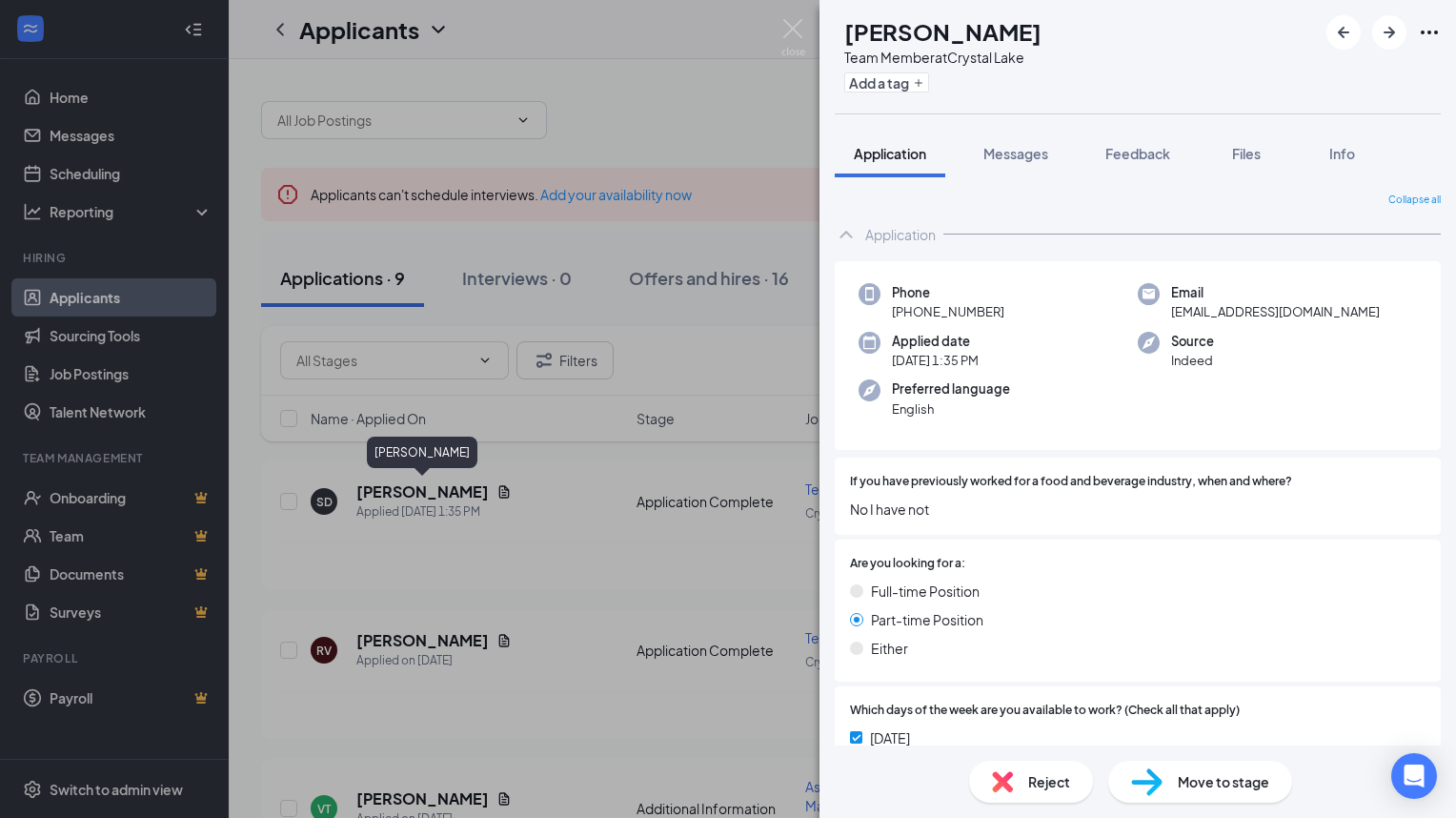
click at [1020, 148] on span "Messages" at bounding box center [1016, 153] width 65 height 17
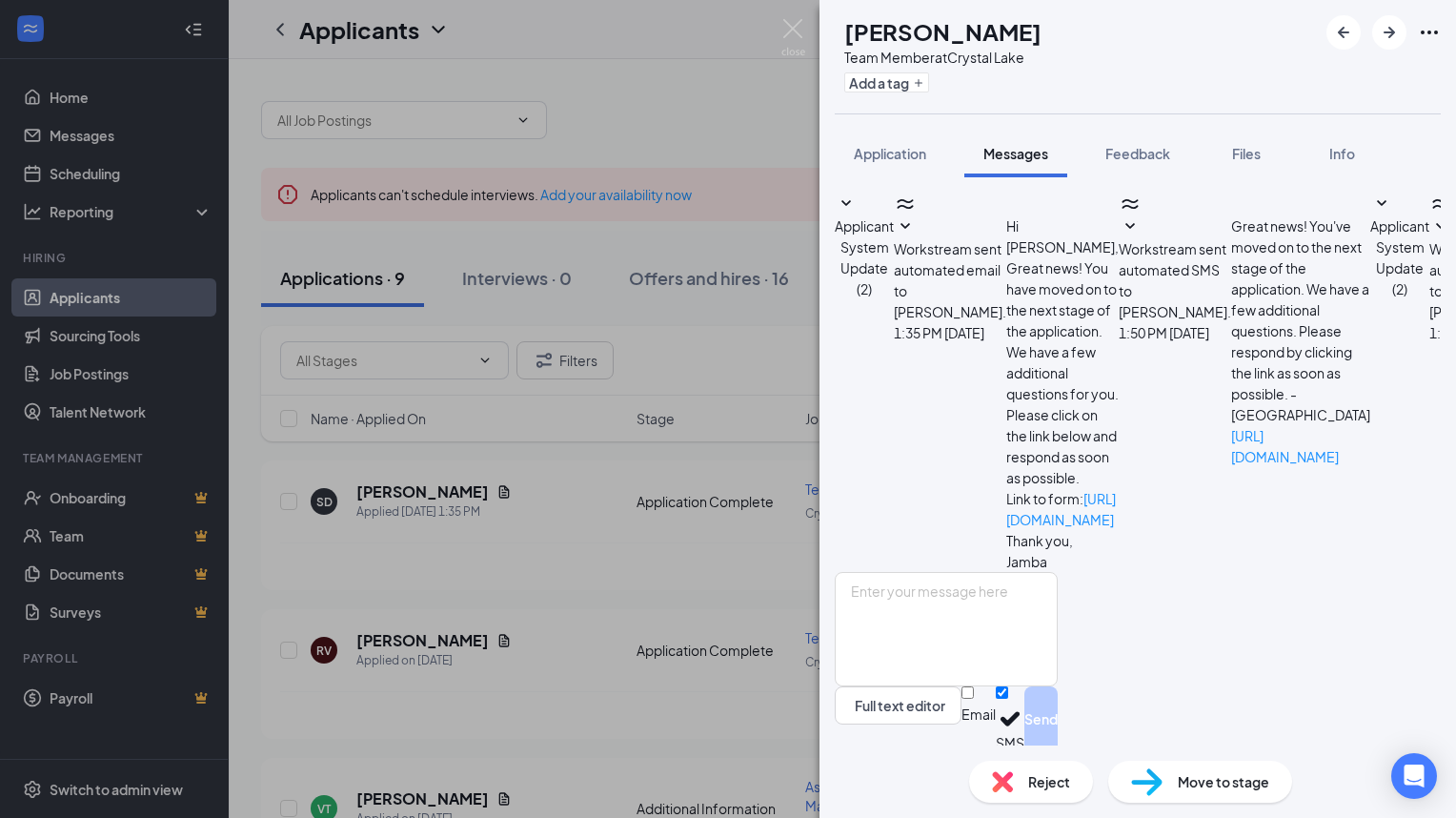
scroll to position [317, 0]
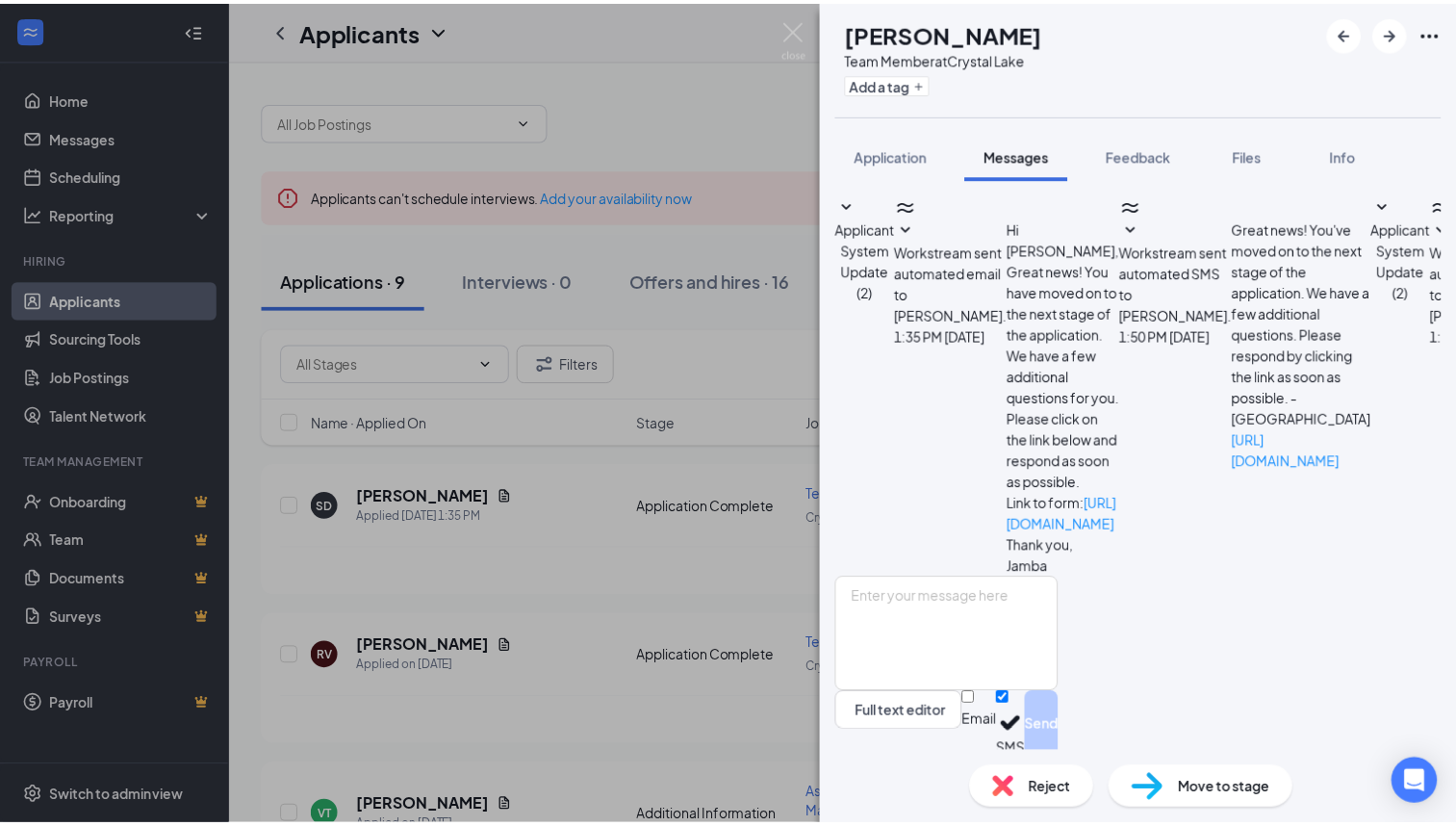
scroll to position [202, 0]
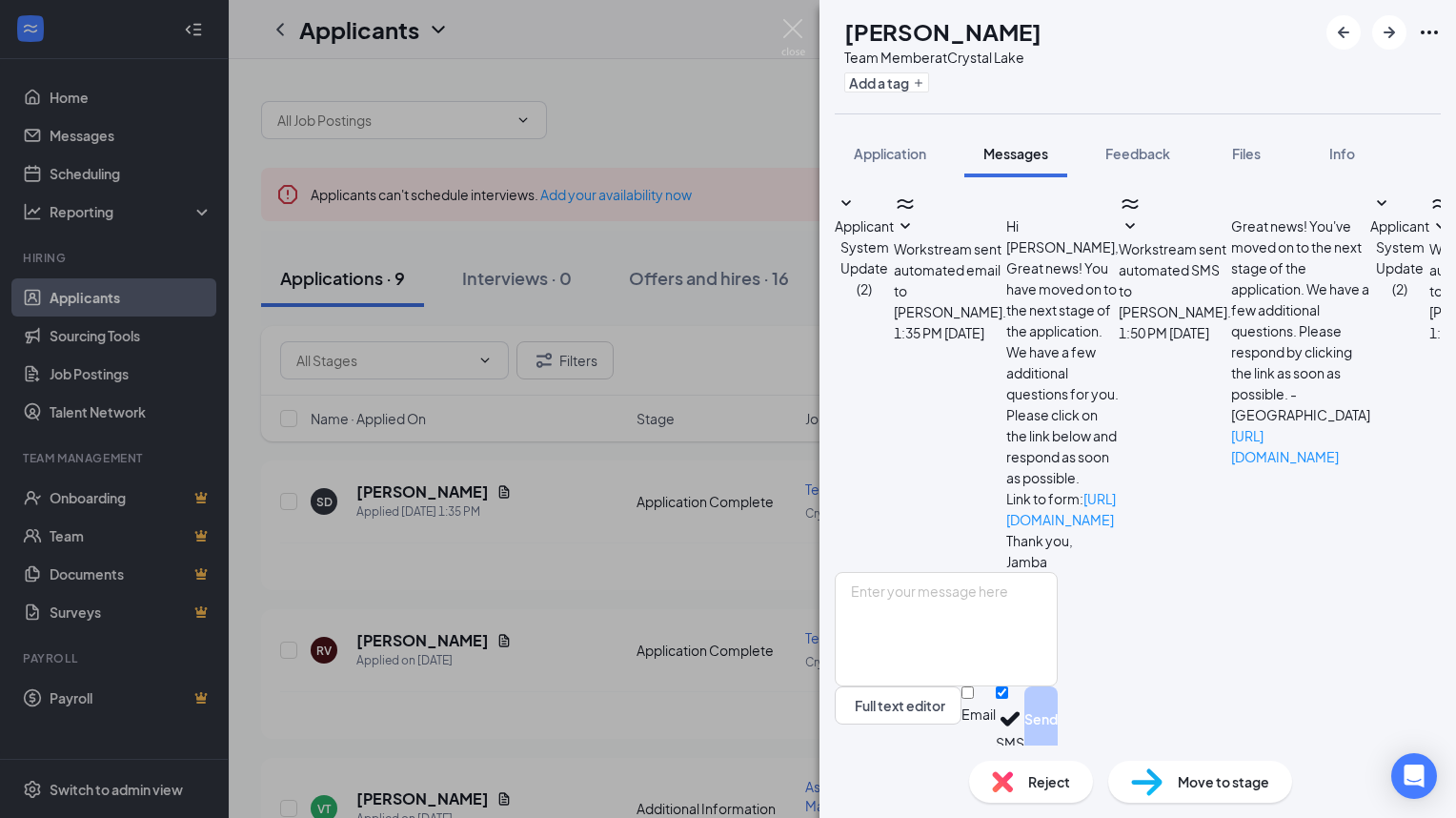
click at [515, 686] on div "SD Summer [PERSON_NAME] Team Member at [GEOGRAPHIC_DATA] Add a tag Application …" at bounding box center [728, 409] width 1456 height 818
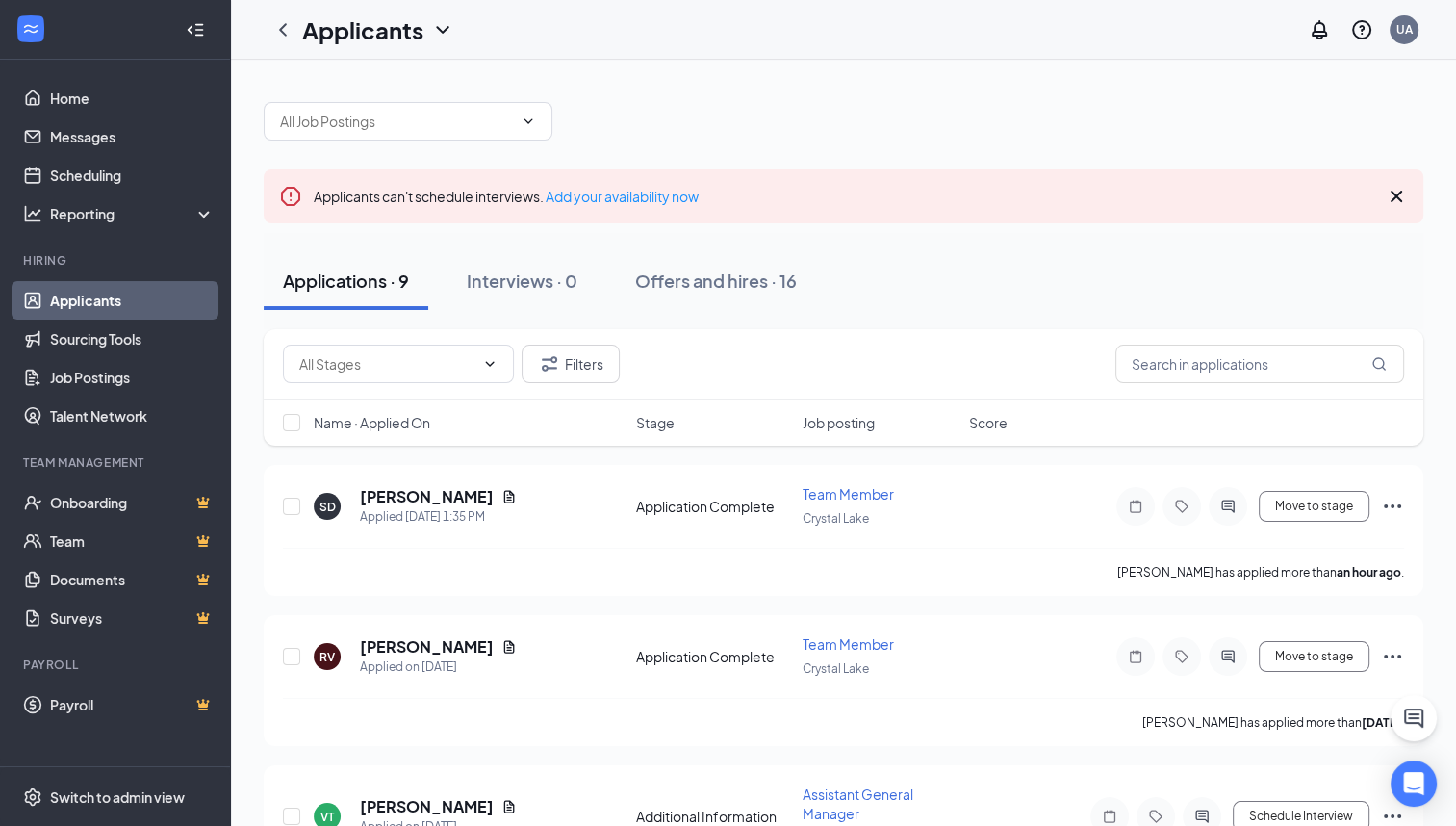
click at [1313, 34] on icon "Notifications" at bounding box center [1319, 30] width 23 height 23
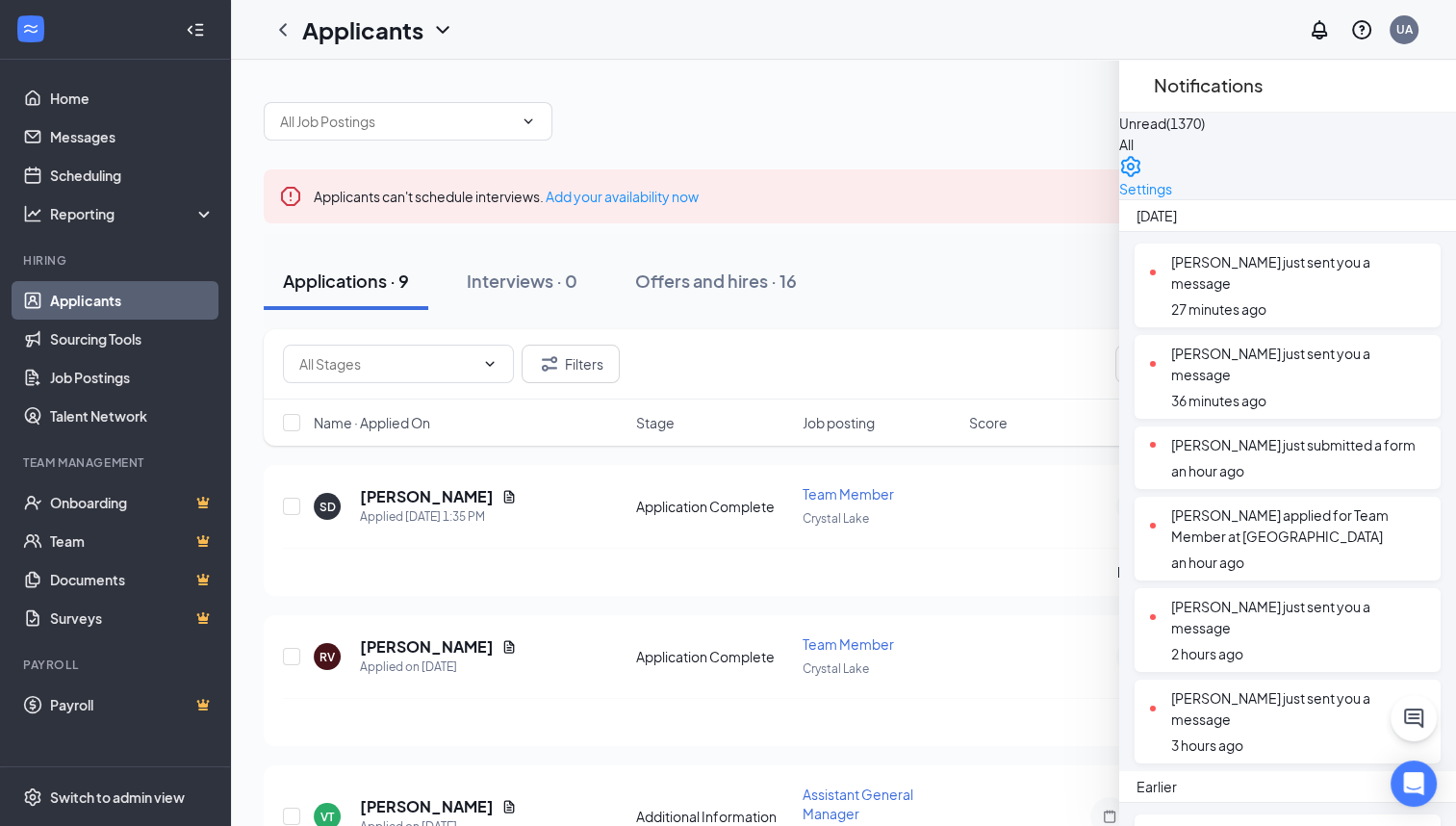
click at [1045, 105] on div at bounding box center [843, 112] width 1160 height 58
click at [1023, 120] on div at bounding box center [843, 112] width 1160 height 58
click at [1160, 92] on icon "Cross" at bounding box center [1154, 98] width 12 height 12
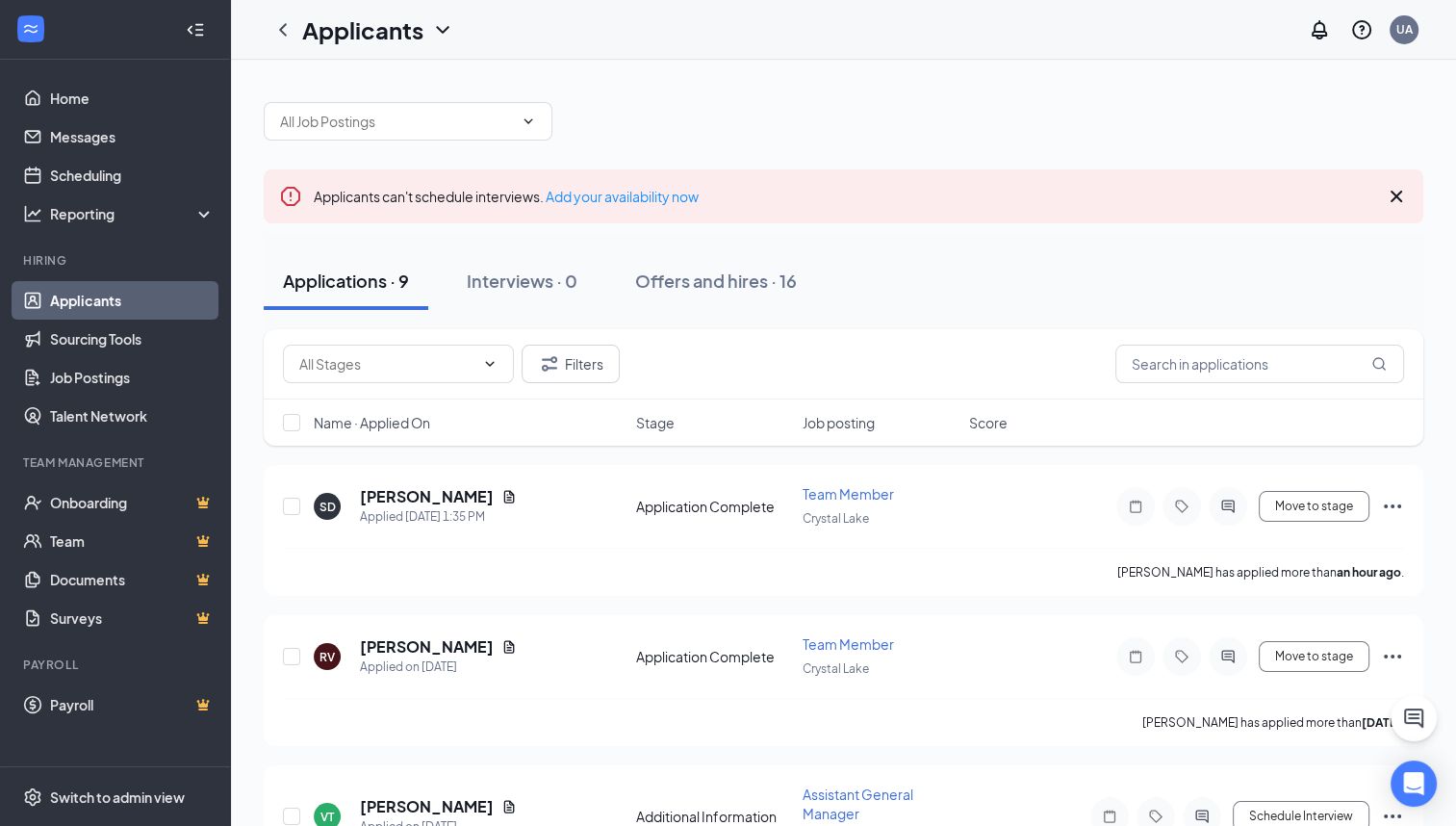
click at [50, 546] on link "Team" at bounding box center [132, 541] width 164 height 39
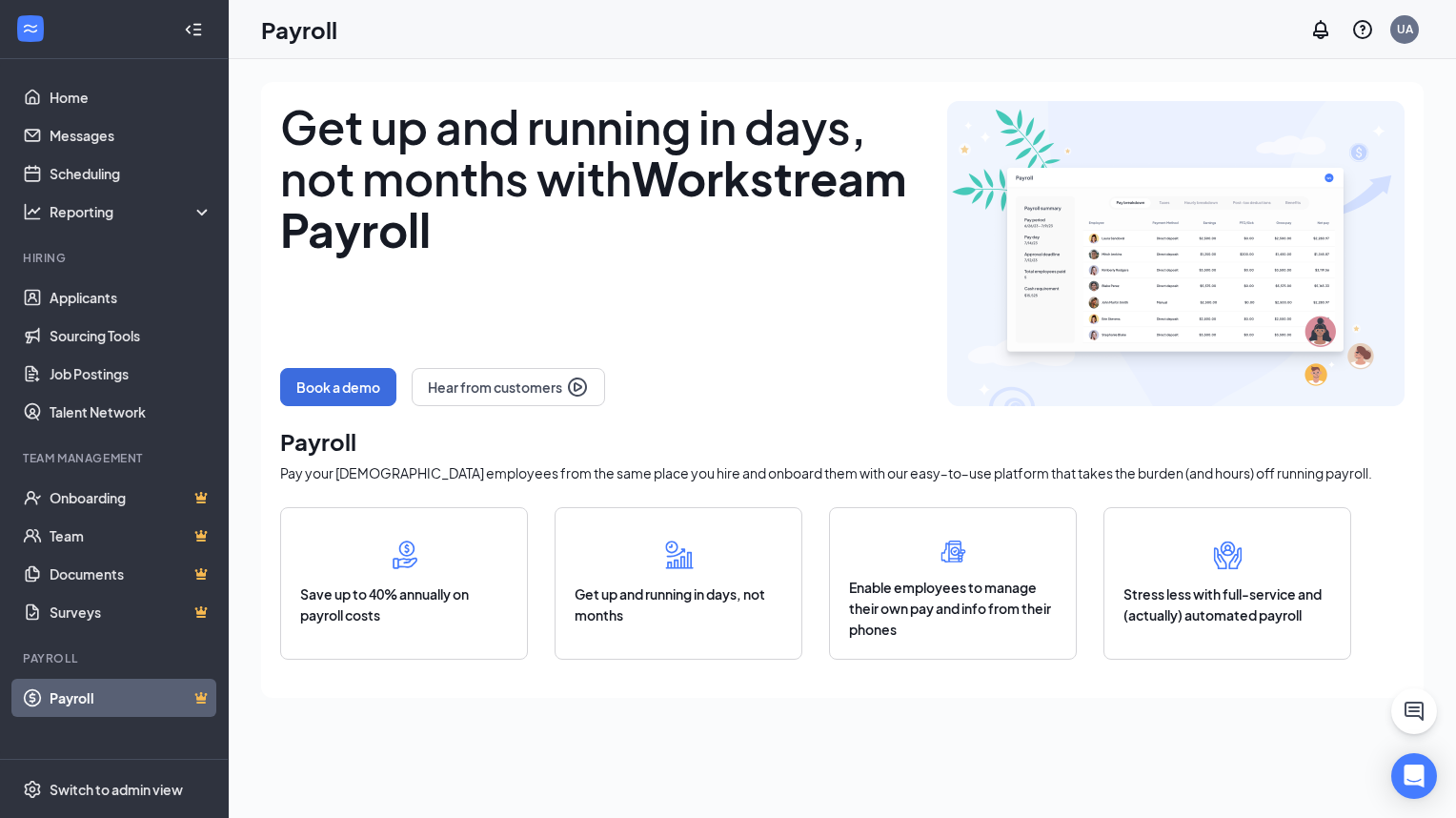
click at [62, 297] on link "Applicants" at bounding box center [131, 298] width 163 height 38
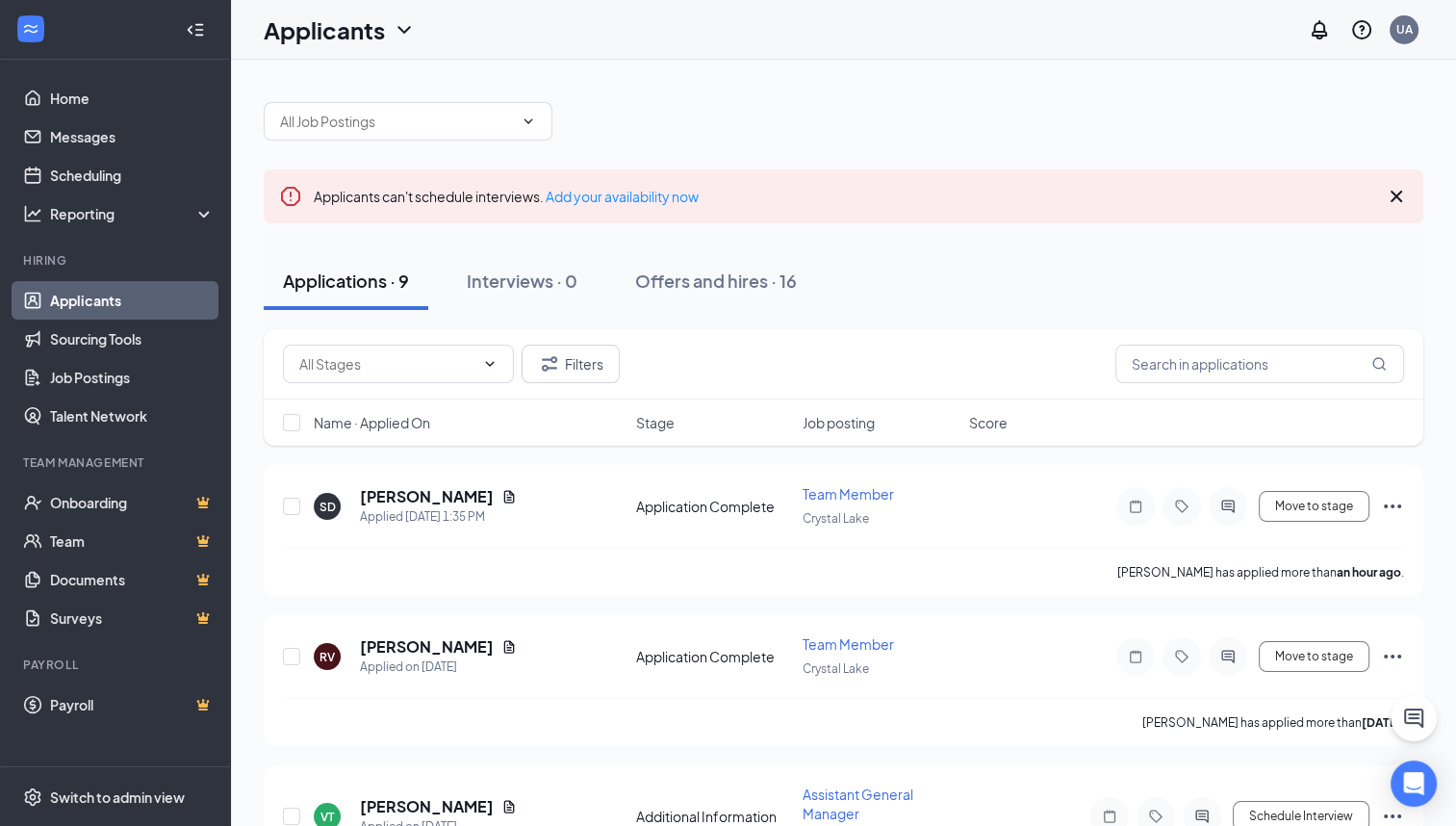
click at [68, 105] on link "Home" at bounding box center [132, 99] width 164 height 39
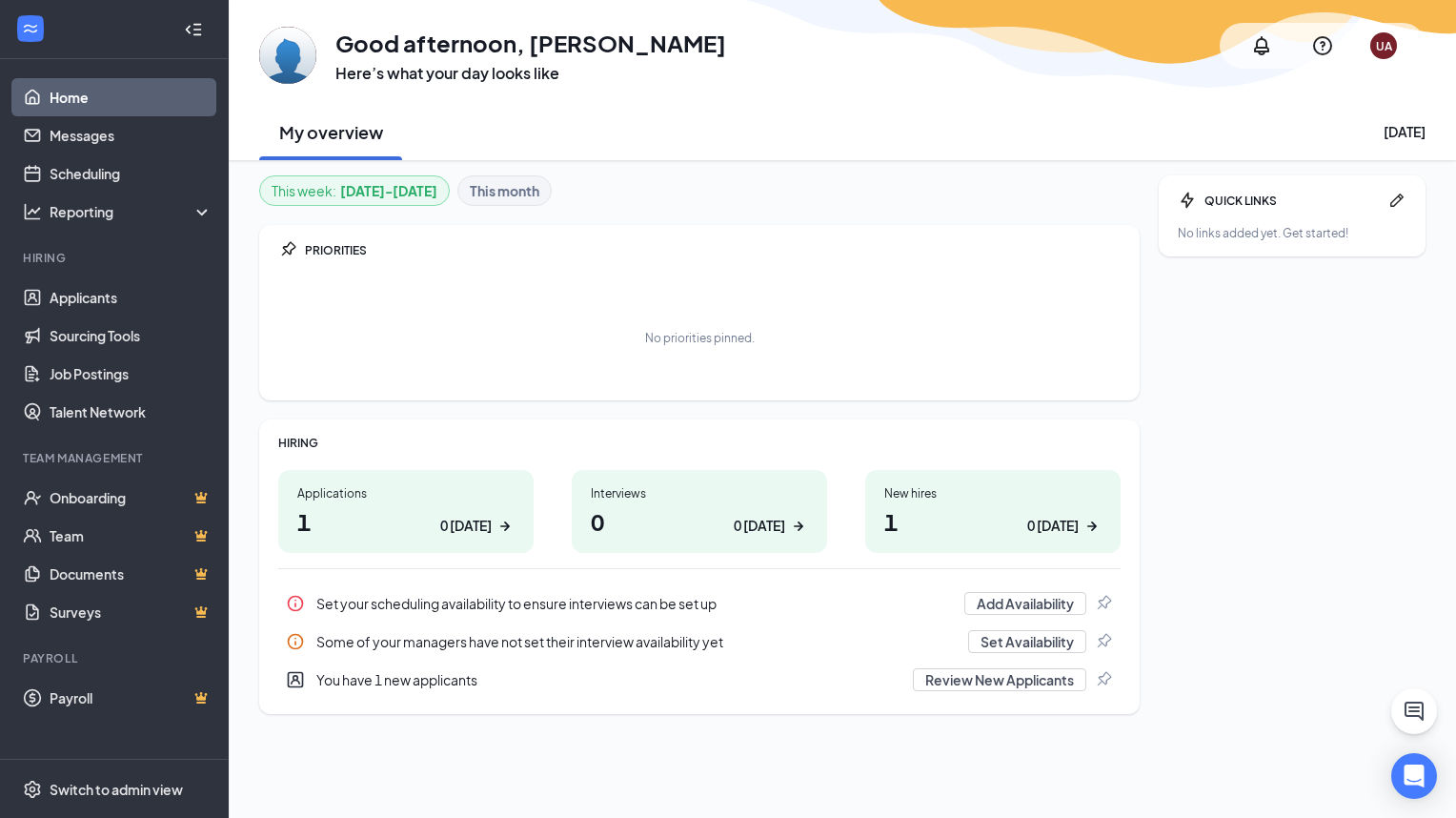
click at [197, 29] on icon "Collapse" at bounding box center [197, 29] width 8 height 12
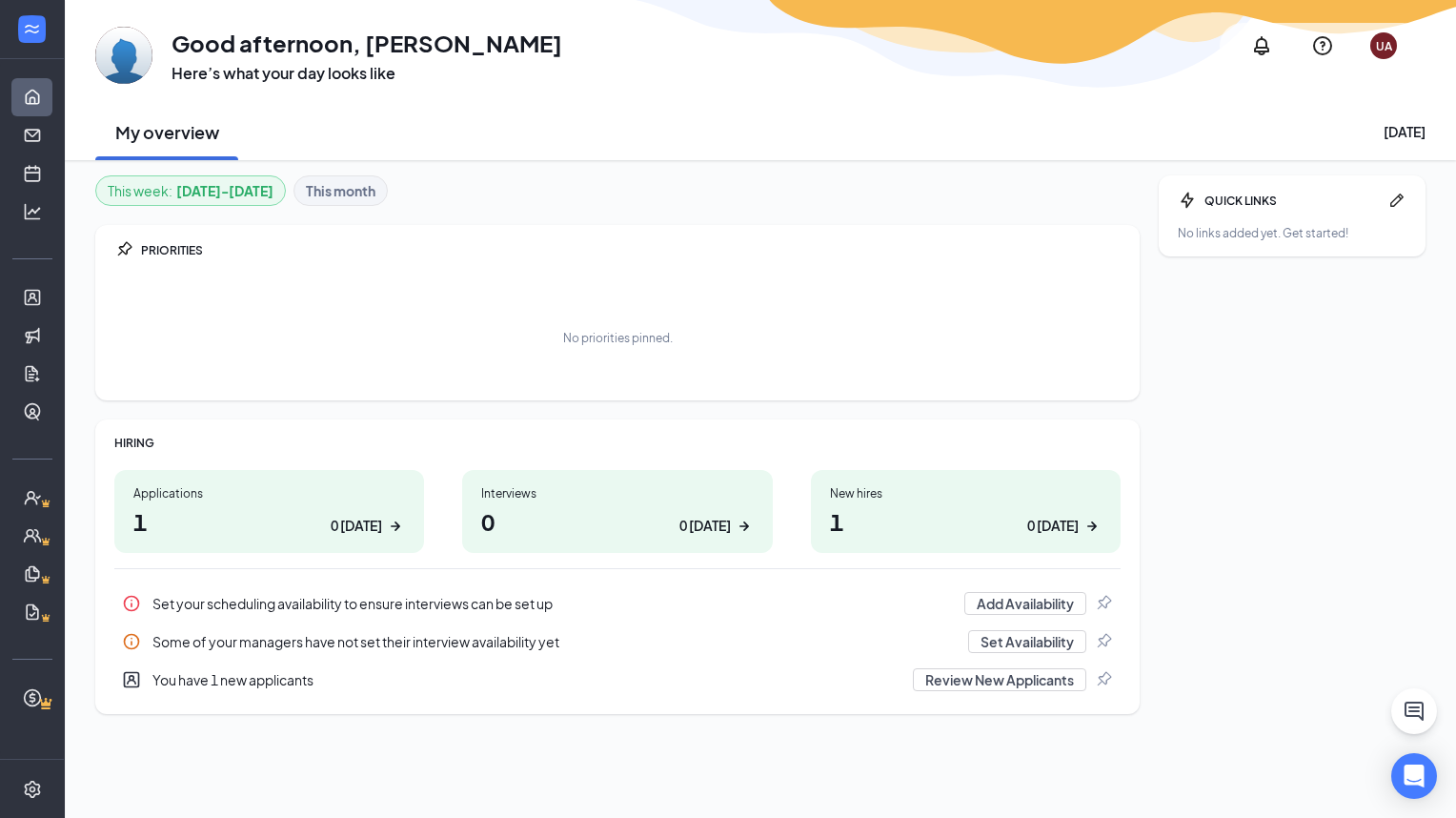
click at [1384, 49] on div "UA" at bounding box center [1384, 46] width 16 height 16
